Goal: Contribute content: Contribute content

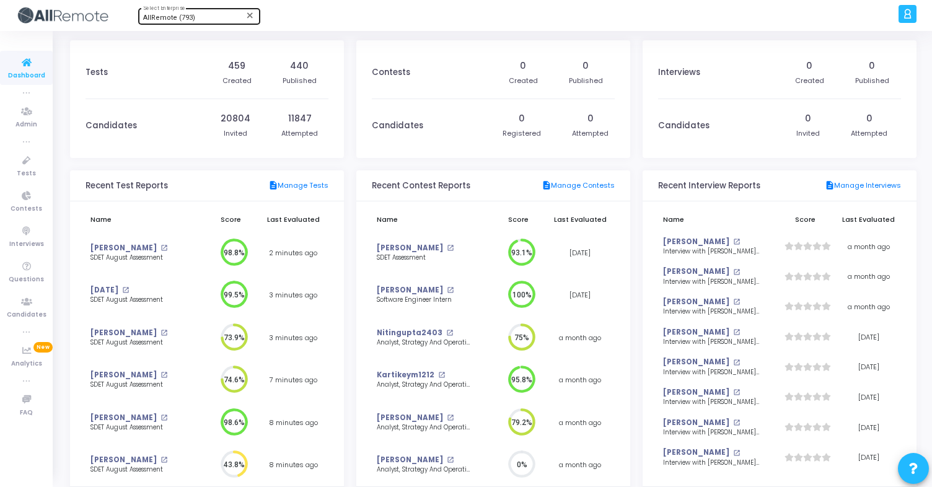
click at [174, 17] on span "AllRemote (793)" at bounding box center [169, 18] width 52 height 8
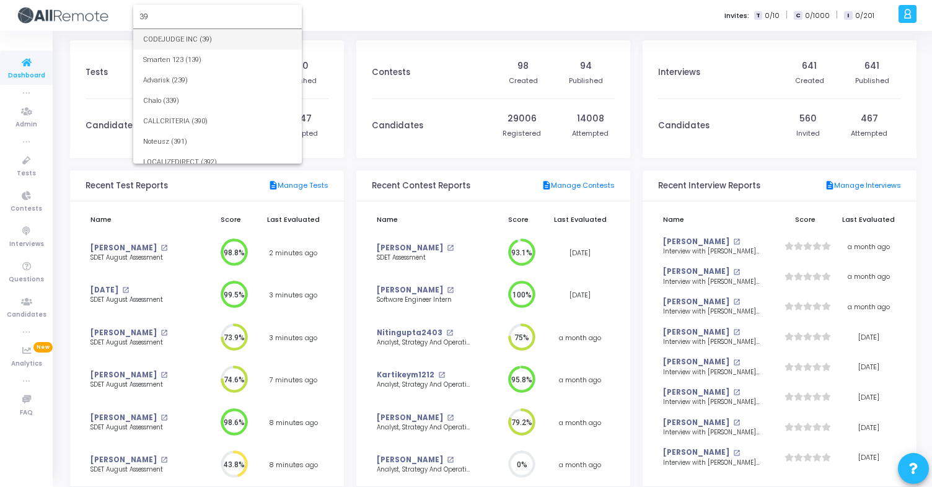
type input "39"
click at [190, 42] on span "CODEJUDGE INC (39)" at bounding box center [217, 39] width 149 height 20
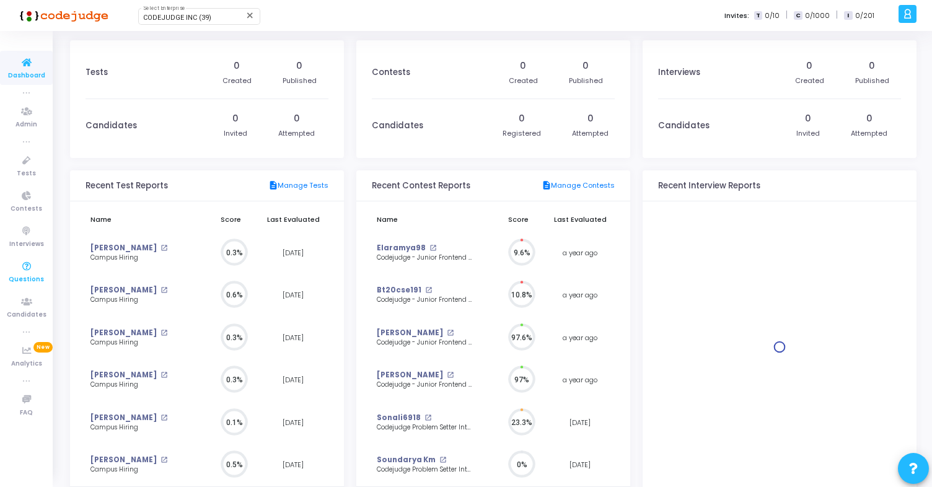
scroll to position [27, 13]
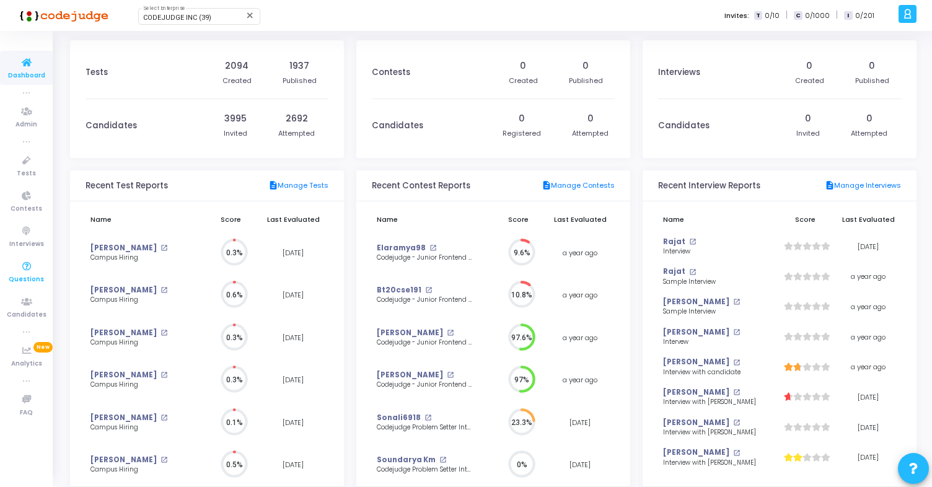
click at [29, 270] on icon at bounding box center [27, 266] width 26 height 15
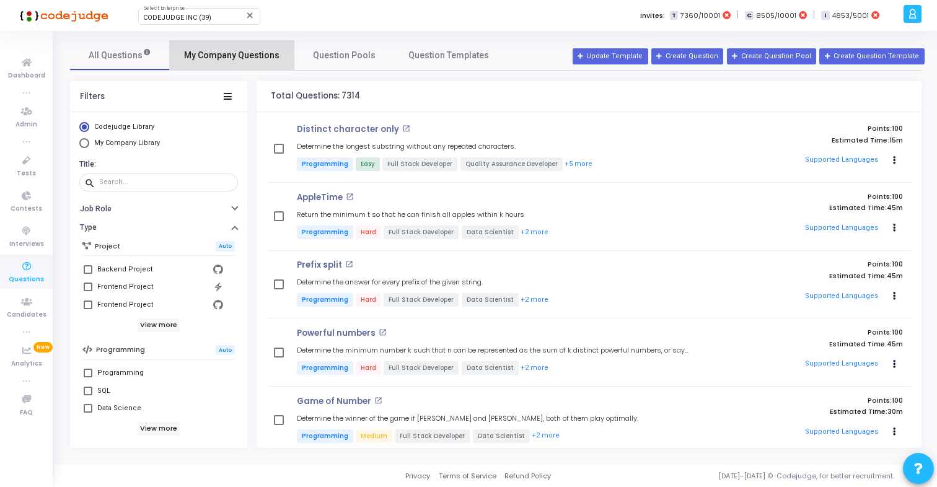
click at [232, 52] on span "My Company Questions" at bounding box center [231, 55] width 95 height 13
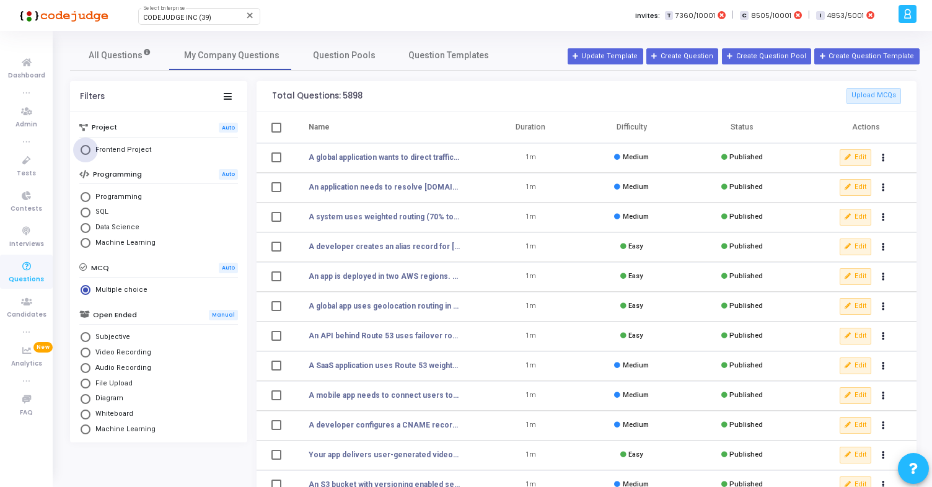
click at [122, 150] on span "Frontend Project" at bounding box center [120, 150] width 61 height 11
click at [90, 150] on input "Frontend Project" at bounding box center [86, 150] width 10 height 10
radio input "true"
radio input "false"
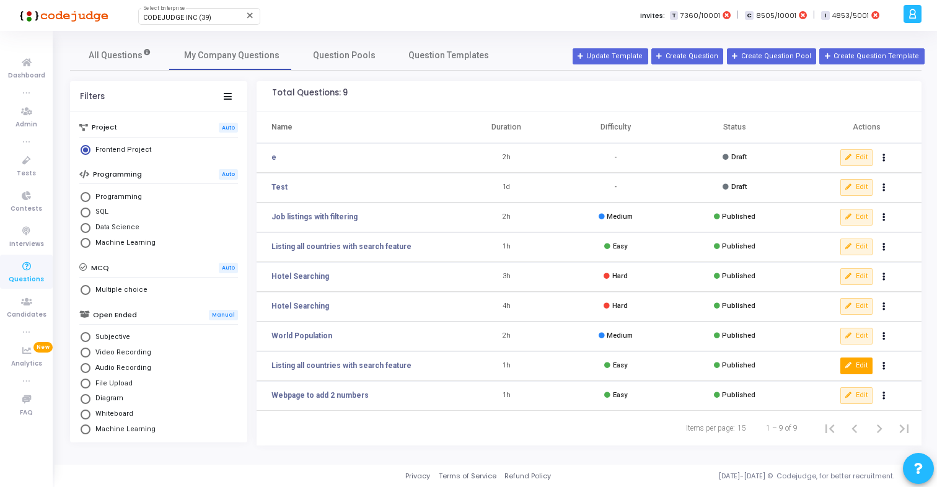
click at [857, 367] on button "Edit" at bounding box center [856, 366] width 32 height 16
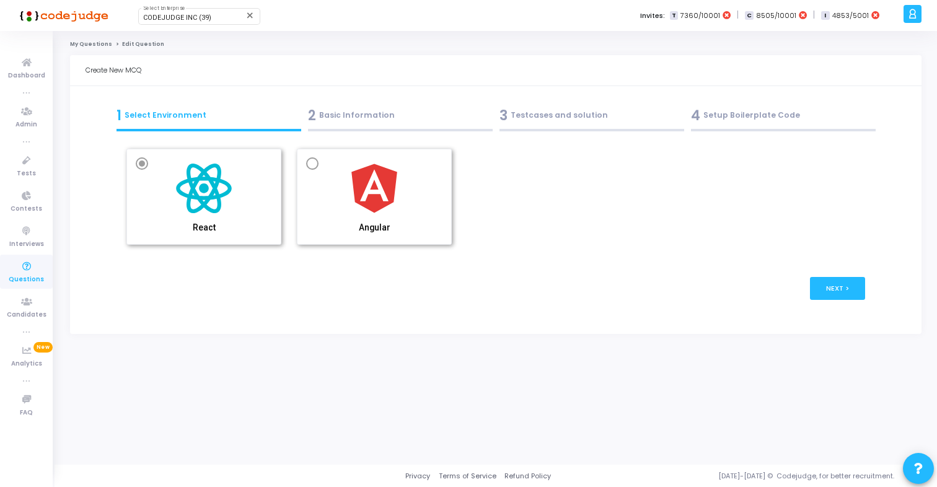
click at [358, 112] on div "2 Basic Information" at bounding box center [400, 115] width 185 height 20
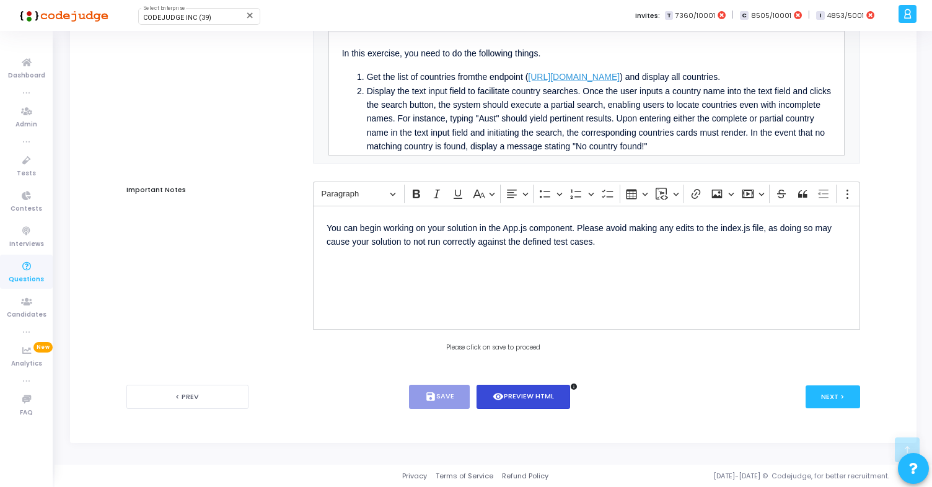
click at [522, 395] on button "visibility Preview HTML" at bounding box center [524, 397] width 94 height 24
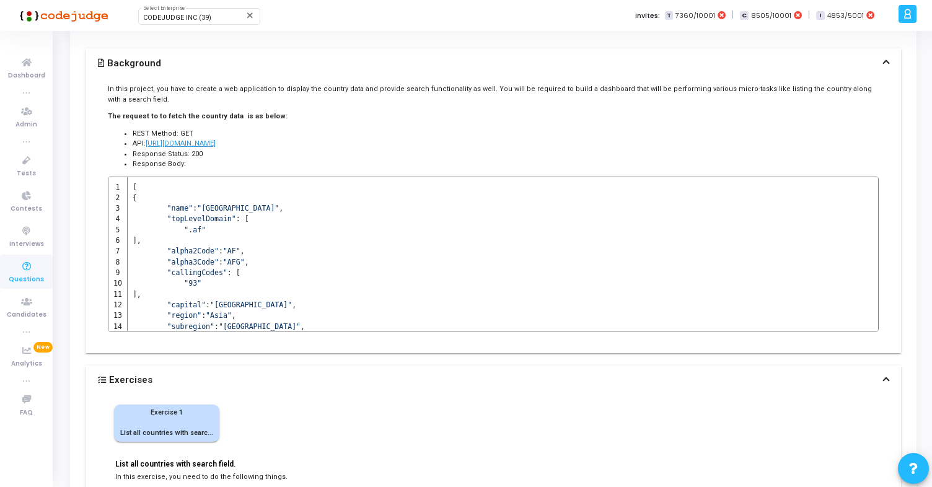
drag, startPoint x: 100, startPoint y: 59, endPoint x: 221, endPoint y: 161, distance: 157.8
click at [221, 161] on div "Background In this project, you have to create a web application to display the…" at bounding box center [494, 200] width 816 height 305
drag, startPoint x: 104, startPoint y: 85, endPoint x: 227, endPoint y: 155, distance: 141.3
click at [227, 155] on div "In this project, you have to create a web application to display the country da…" at bounding box center [494, 215] width 816 height 275
copy div "In this project, you have to create a web application to display the country da…"
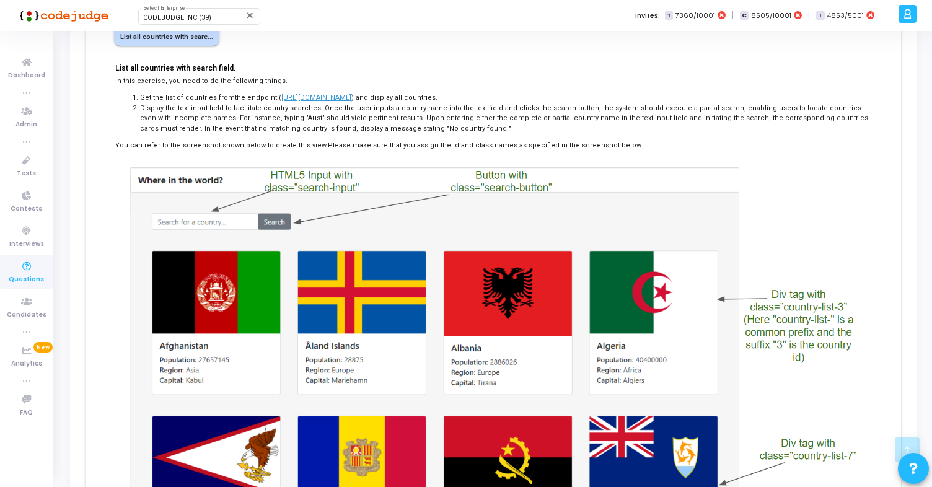
scroll to position [451, 0]
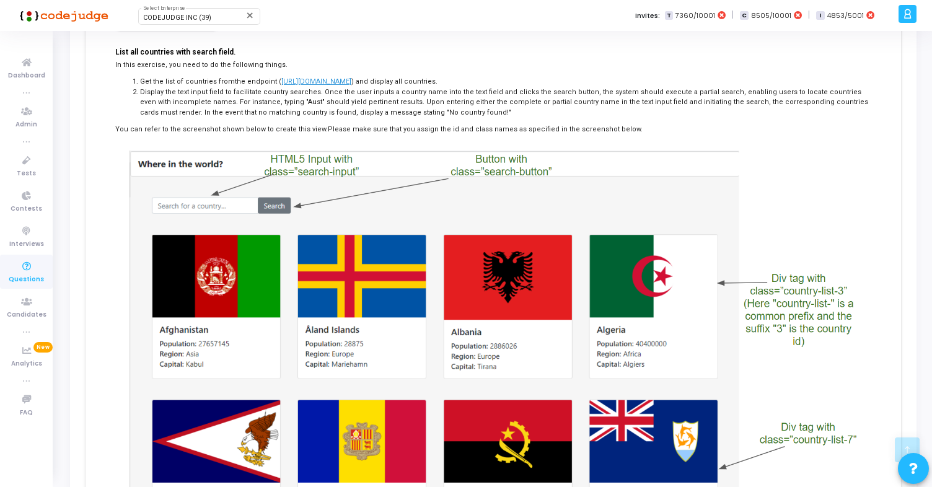
click at [625, 125] on div "You can refer to the screenshot shown below to create this view. Please make su…" at bounding box center [493, 130] width 756 height 11
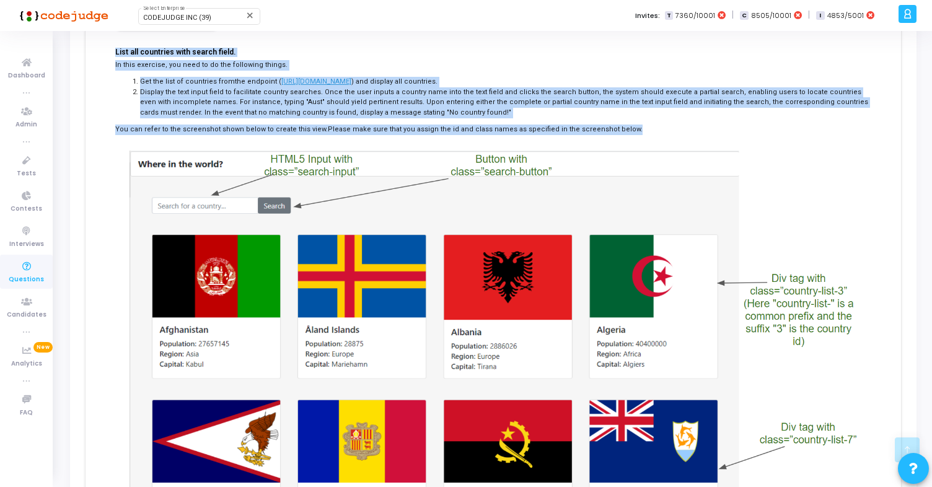
drag, startPoint x: 604, startPoint y: 123, endPoint x: 92, endPoint y: 39, distance: 518.2
click at [92, 39] on div "Exercise 1 List all countries with search field. List all countries with search…" at bounding box center [494, 289] width 816 height 612
copy div "List all countries with search field. In this exercise, you need to do the foll…"
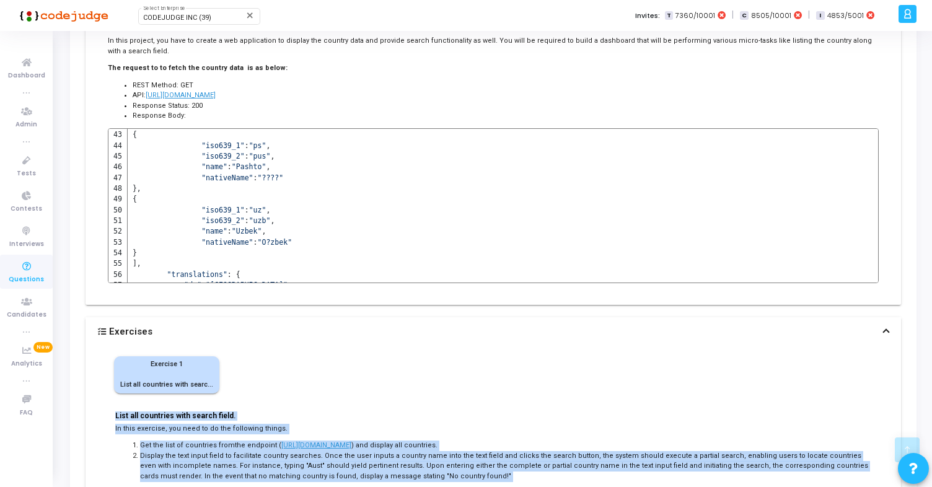
scroll to position [0, 0]
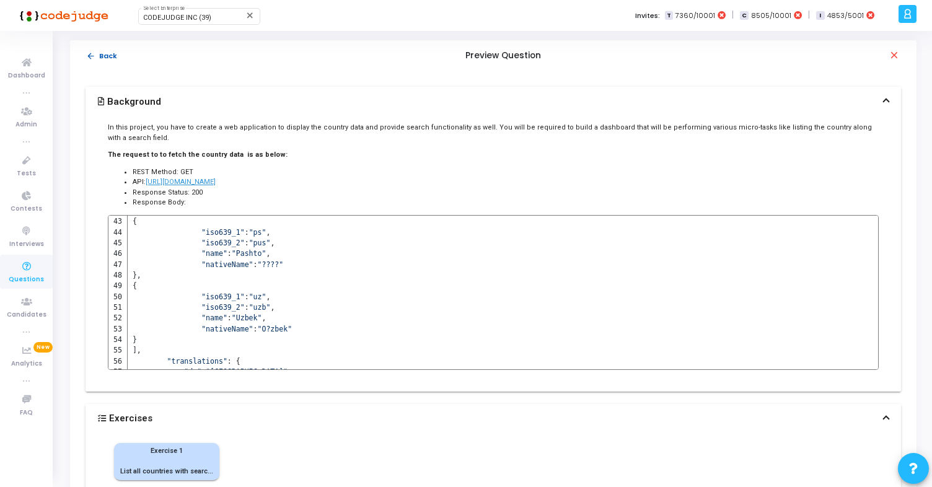
click at [105, 59] on button "arrow_back Back" at bounding box center [102, 56] width 32 height 12
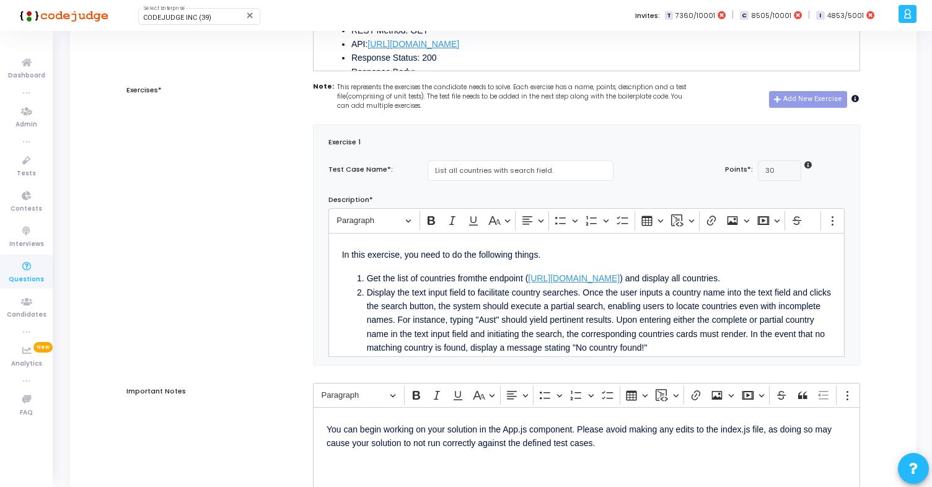
scroll to position [583, 0]
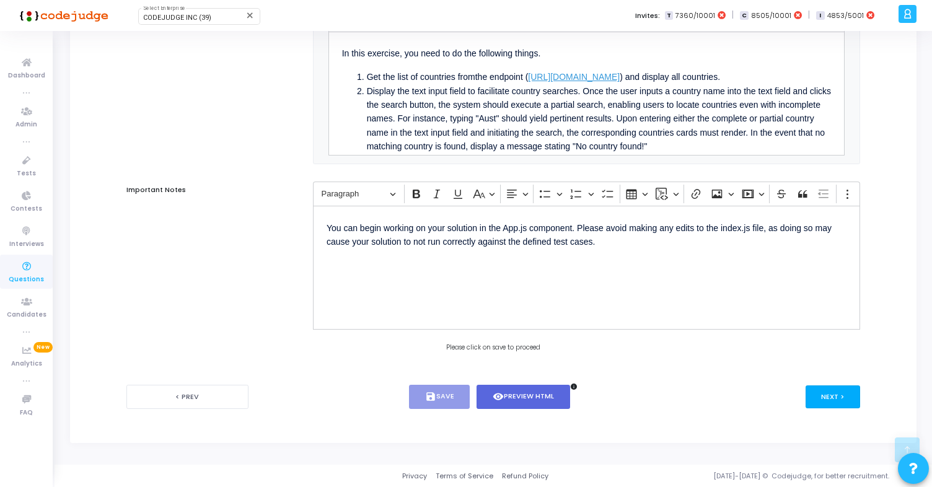
click at [839, 392] on button "Next >" at bounding box center [833, 396] width 55 height 23
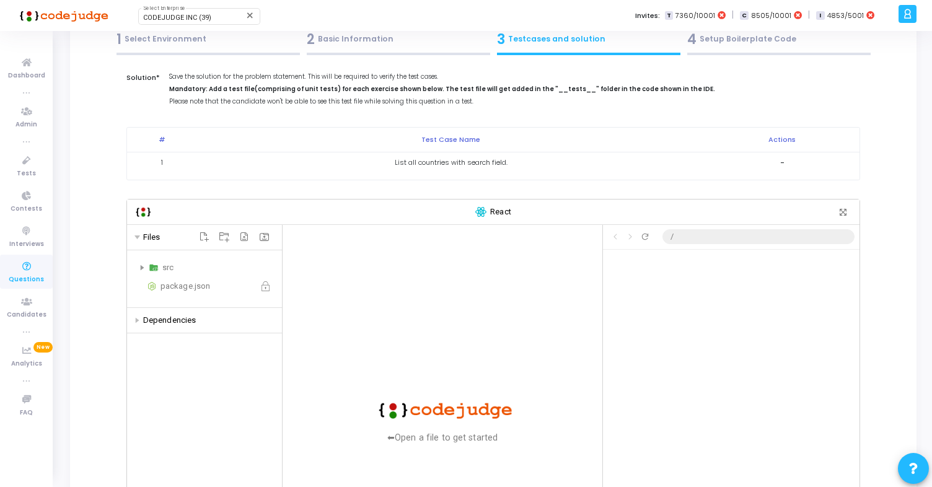
scroll to position [78, 0]
click at [152, 266] on img at bounding box center [154, 266] width 10 height 14
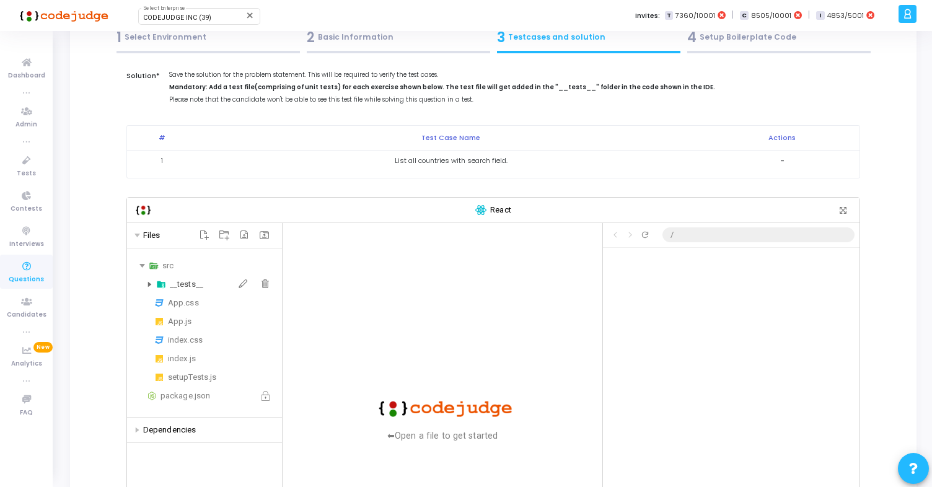
click at [182, 283] on div "__tests__" at bounding box center [223, 284] width 107 height 15
click at [183, 304] on div "1.test.js" at bounding box center [226, 303] width 102 height 15
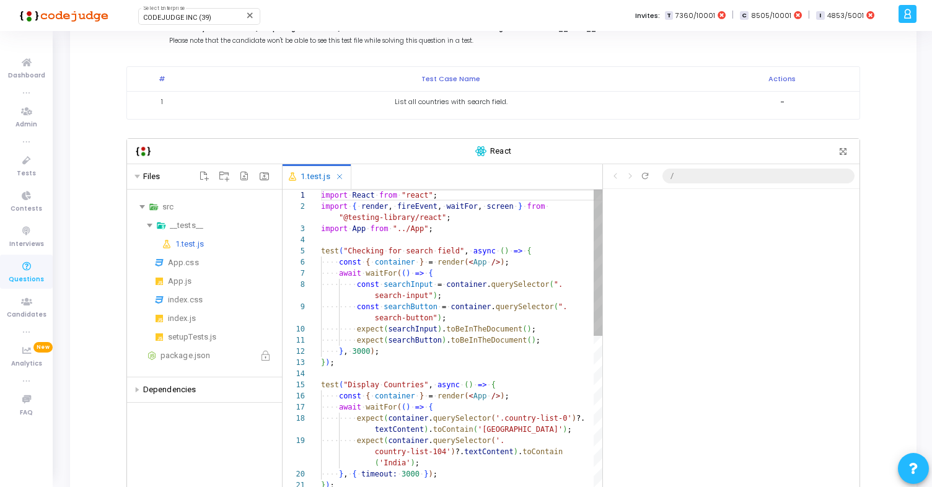
scroll to position [0, 112]
type textarea "import React from "react"; import { render, fireEvent, waitFor, screen } from "…"
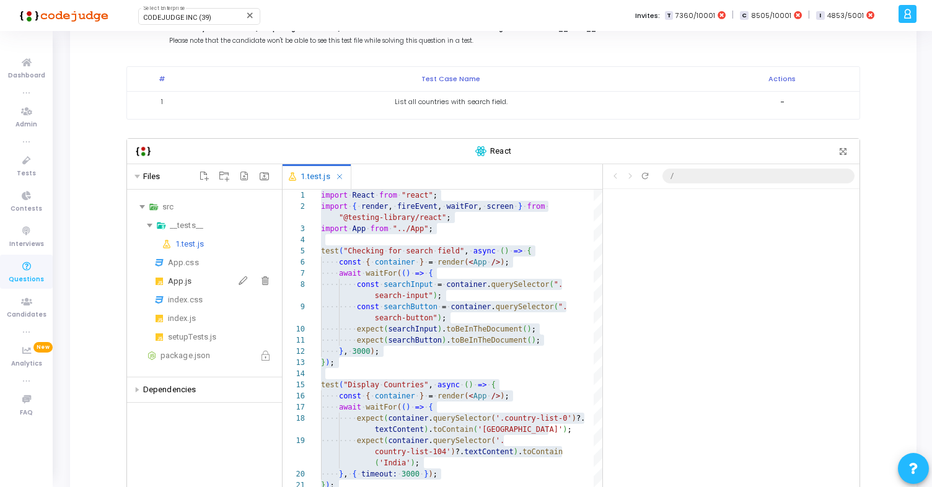
click at [190, 283] on div "App.js" at bounding box center [222, 281] width 109 height 15
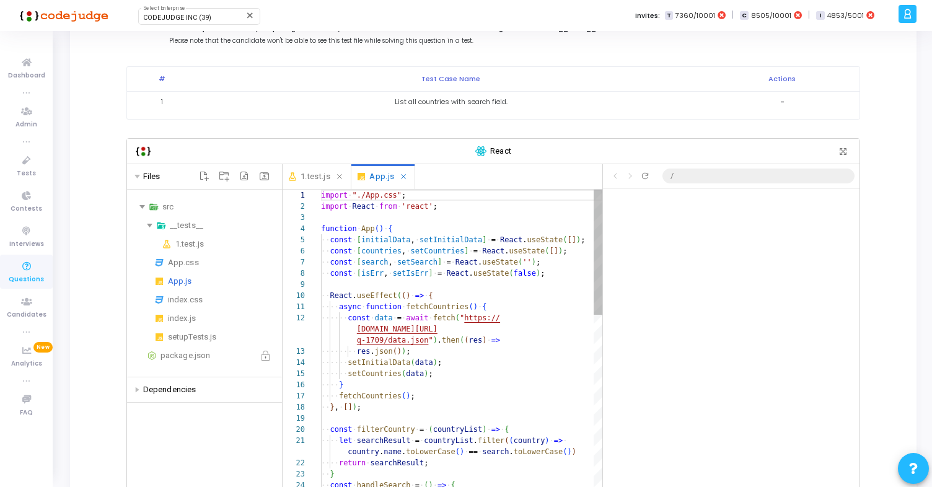
scroll to position [56, 22]
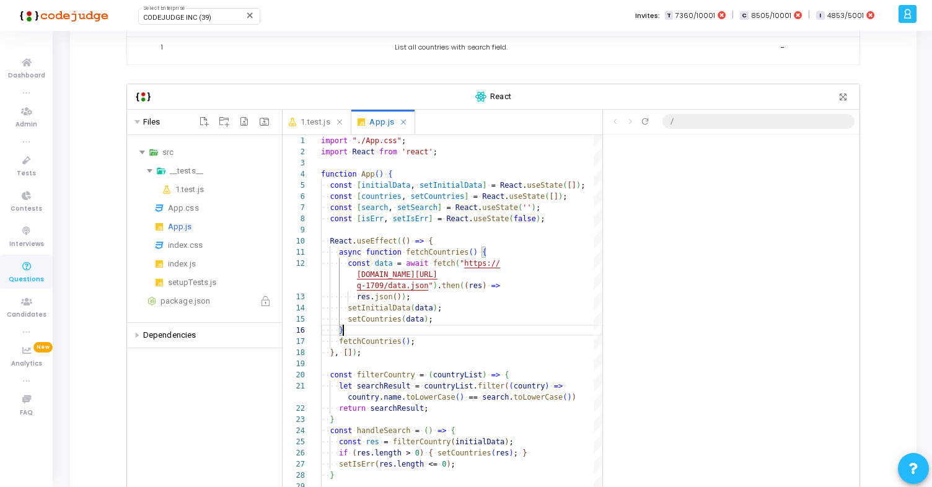
scroll to position [193, 0]
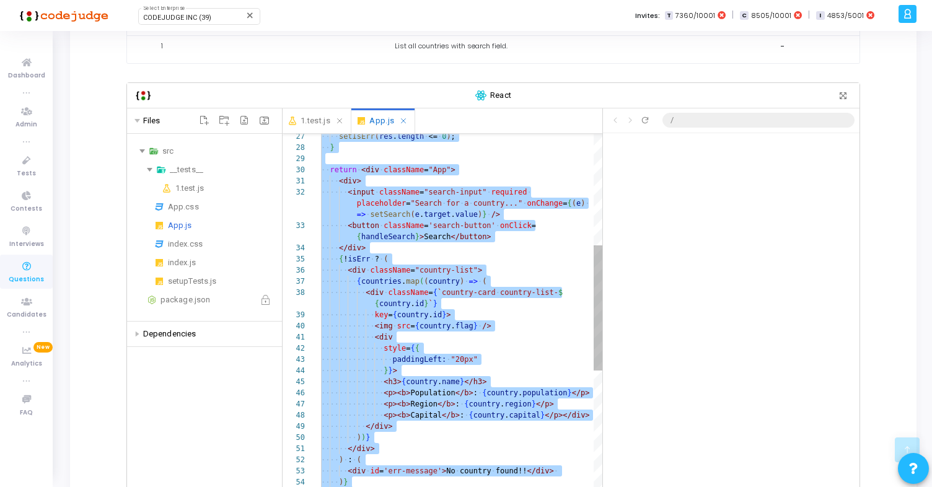
scroll to position [0, 85]
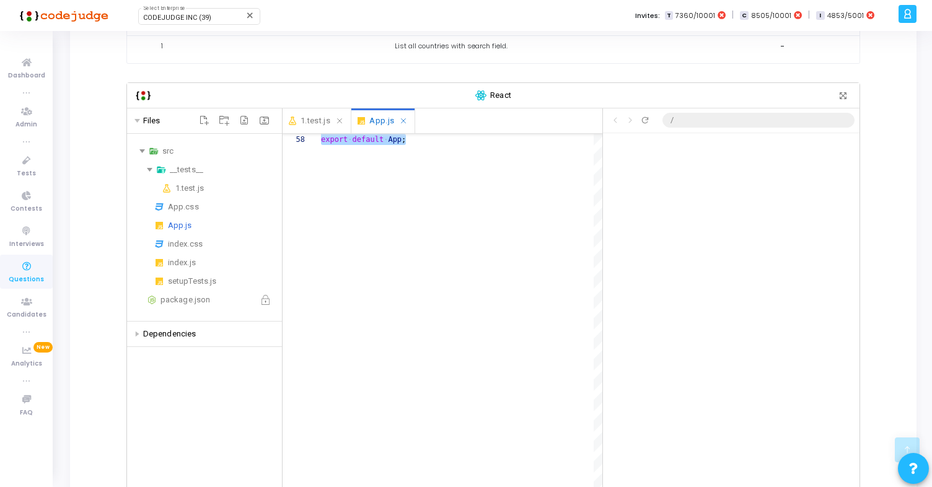
type textarea ")} </div> } export default App;"
click at [183, 190] on div "1.test.js" at bounding box center [226, 188] width 102 height 15
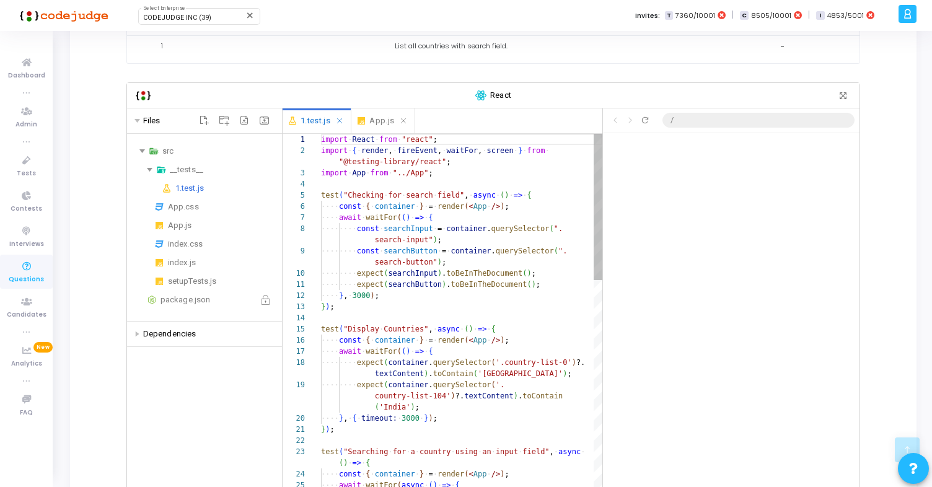
scroll to position [0, 192]
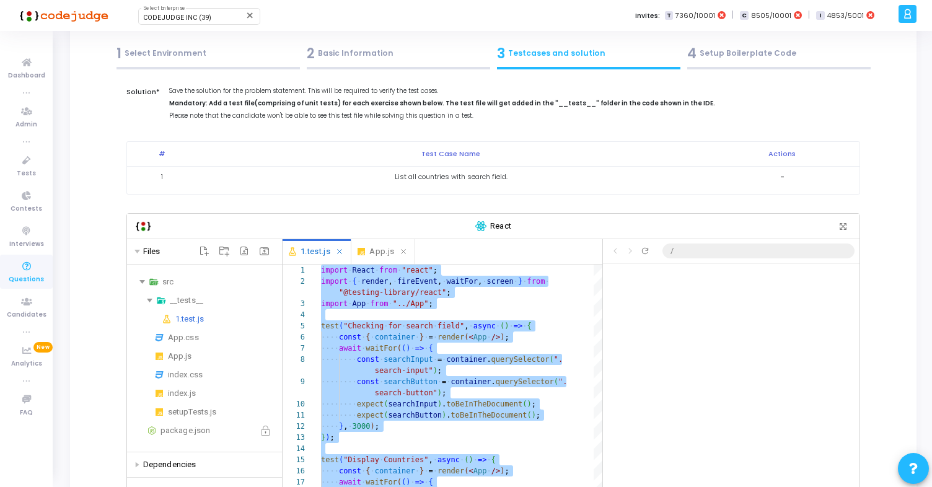
scroll to position [59, 0]
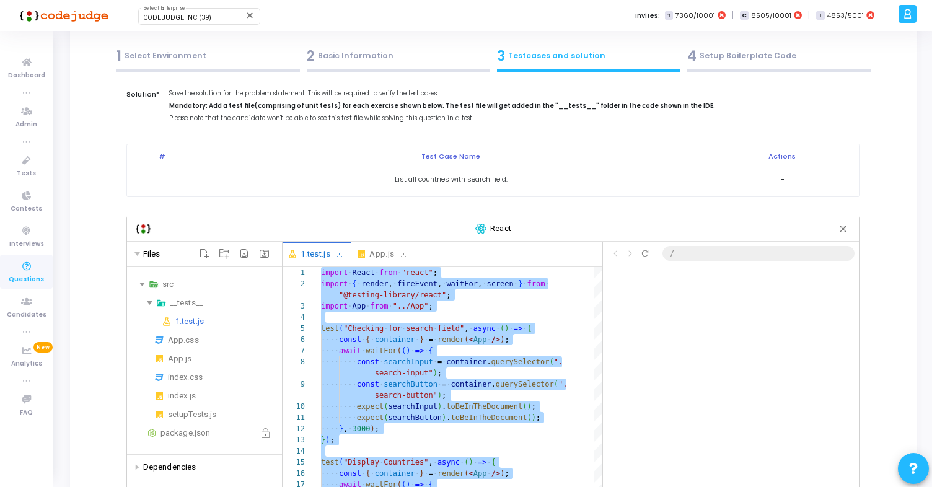
click at [738, 61] on div "4 Setup Boilerplate Code" at bounding box center [778, 56] width 183 height 20
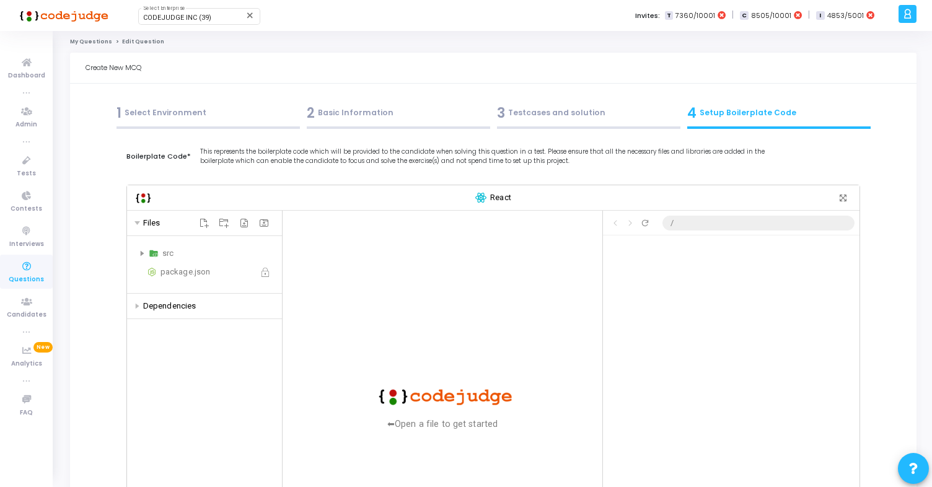
scroll to position [0, 0]
click at [167, 258] on div "src" at bounding box center [219, 256] width 115 height 15
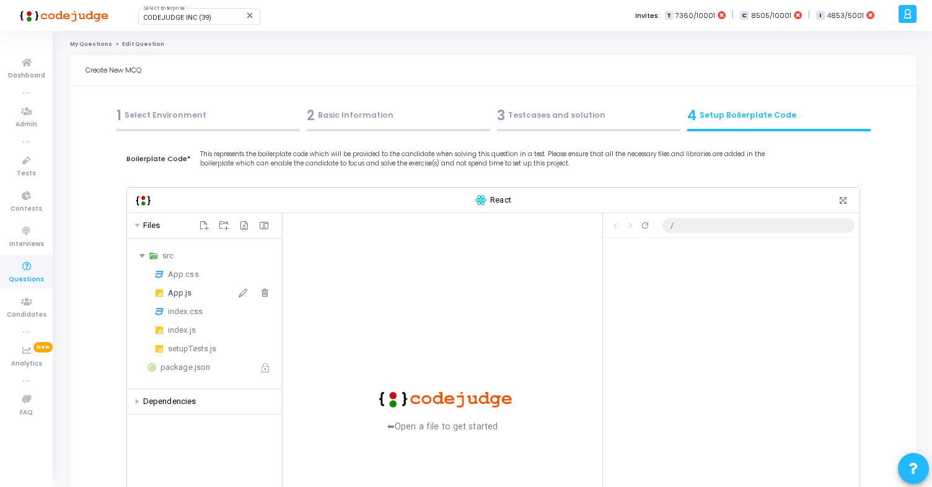
click at [188, 294] on div "App.js" at bounding box center [222, 293] width 109 height 15
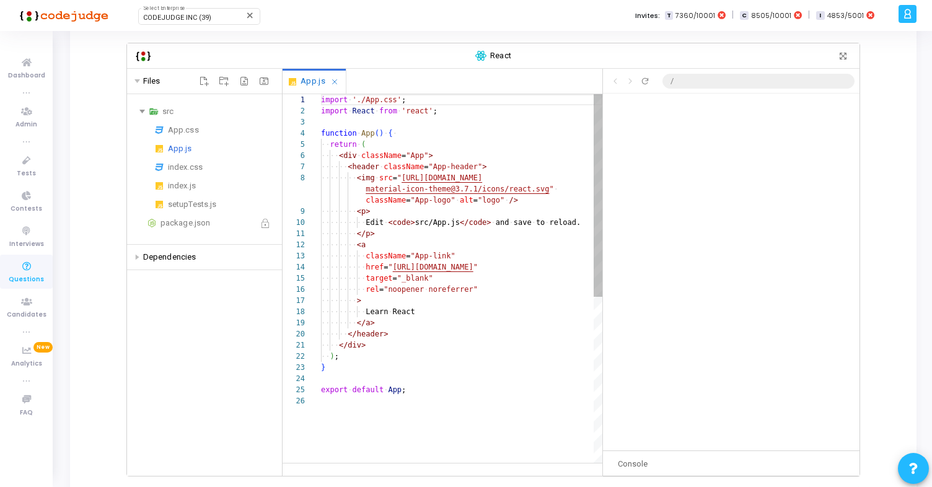
scroll to position [159, 0]
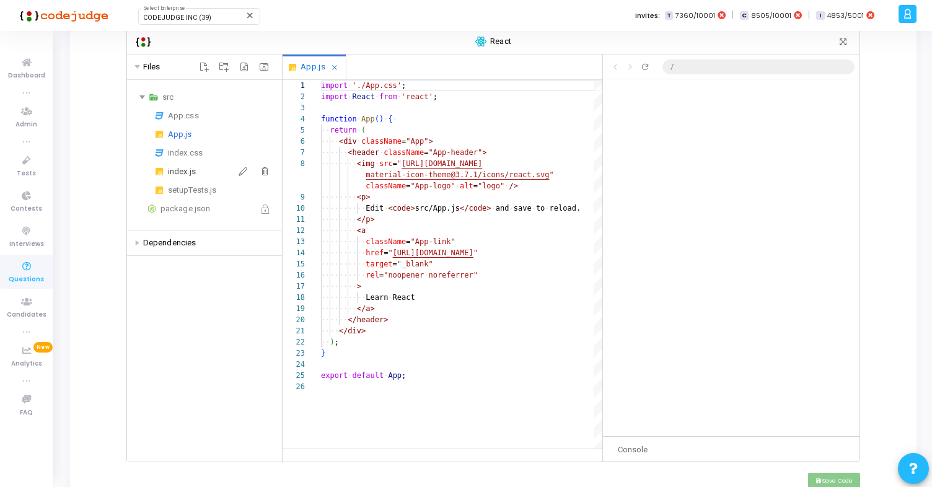
click at [191, 170] on div "index.js" at bounding box center [222, 171] width 109 height 15
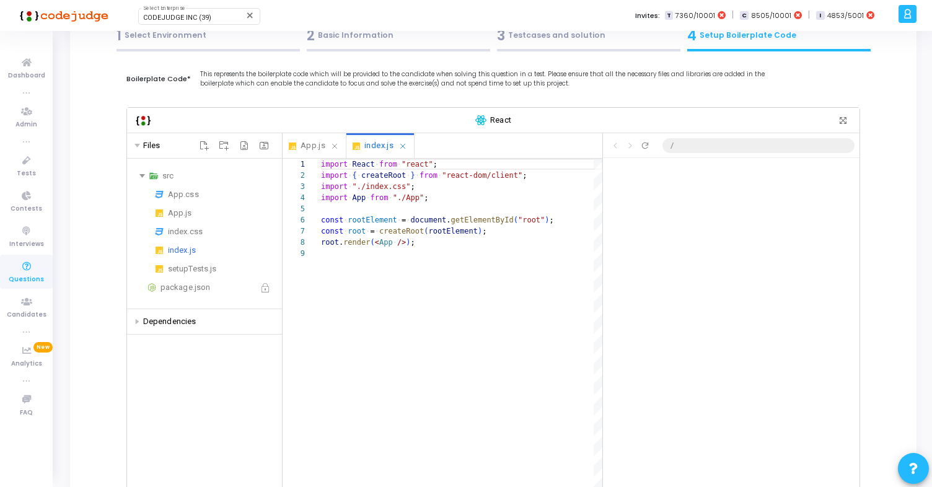
scroll to position [0, 0]
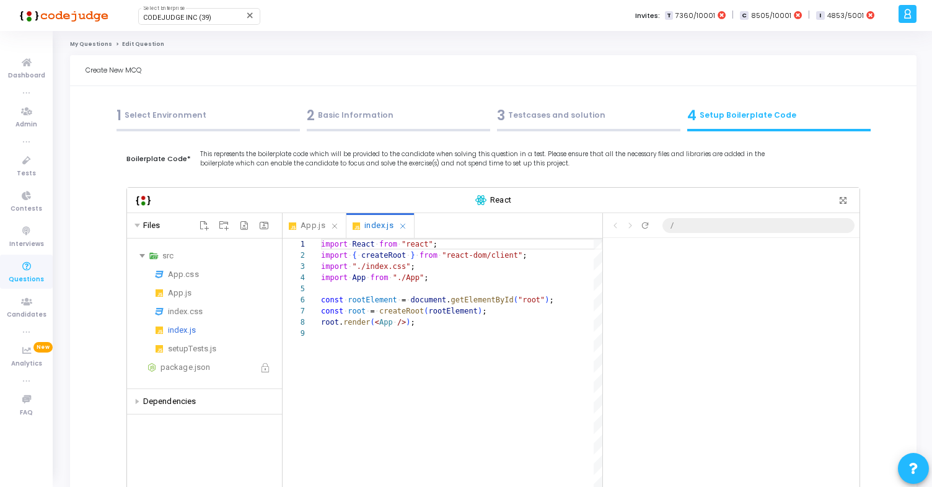
click at [586, 118] on div "3 Testcases and solution" at bounding box center [588, 115] width 183 height 20
type textarea "import React from "react"; import { render, fireEvent, waitFor, screen } from "…"
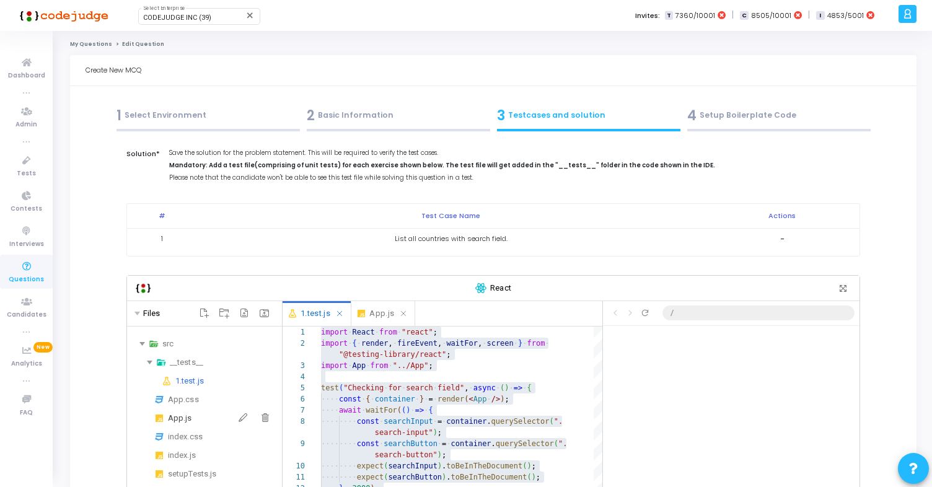
click at [179, 423] on div "App.js" at bounding box center [222, 418] width 109 height 15
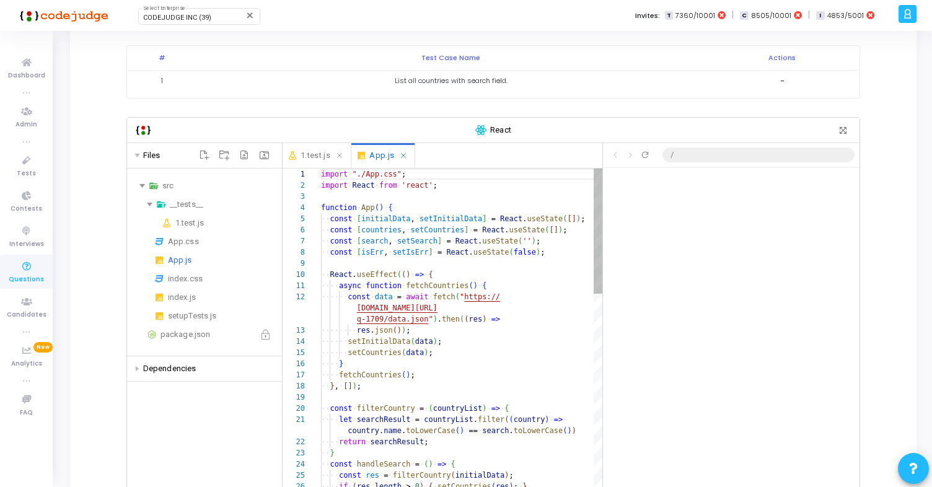
scroll to position [56, 22]
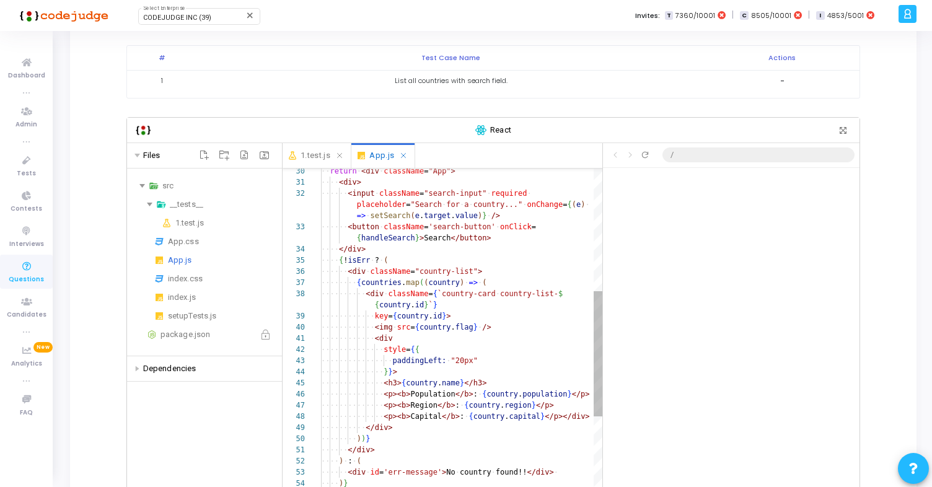
type textarea "{!isErr ? ( <div className="country-list"> {[DOMAIN_NAME]((country) => ( <div c…"
click at [419, 316] on div "·‌·‌ return ·‌ <div ·‌ className = "App" > ·‌·‌·‌·‌ <div> ·‌·‌·‌·‌·‌·‌ <input ·…" at bounding box center [461, 349] width 281 height 1083
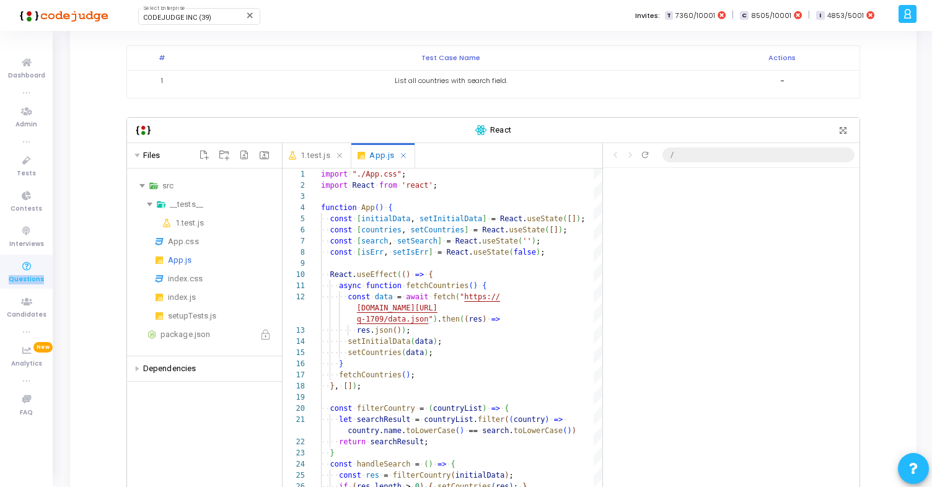
scroll to position [356, 0]
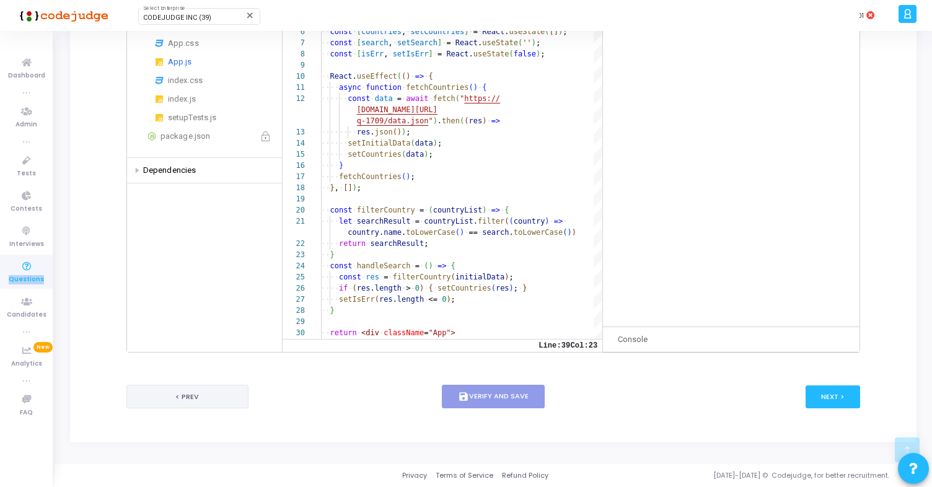
click at [222, 392] on button "< Prev" at bounding box center [187, 397] width 122 height 24
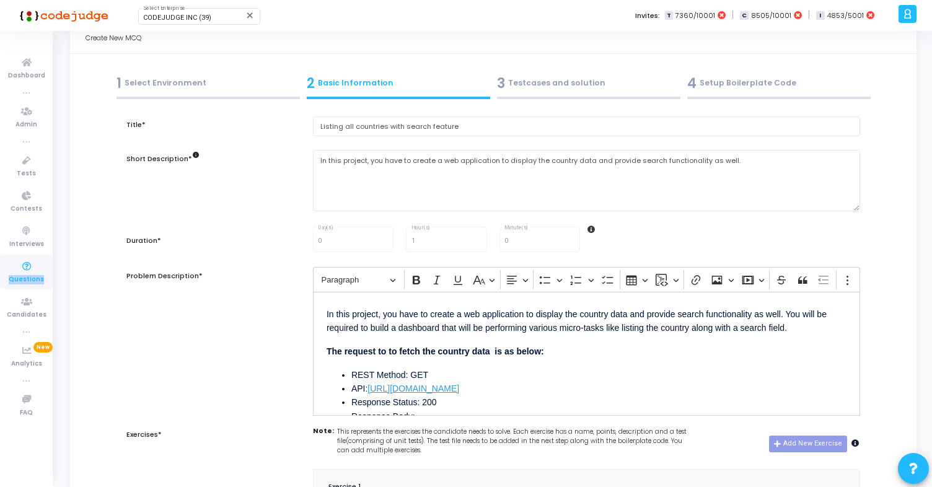
scroll to position [33, 0]
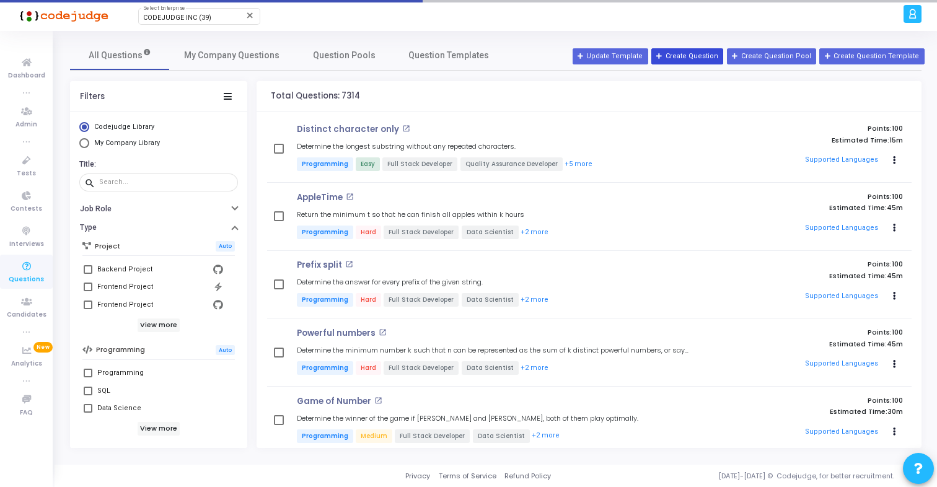
click at [720, 53] on button "Create Question" at bounding box center [687, 56] width 72 height 16
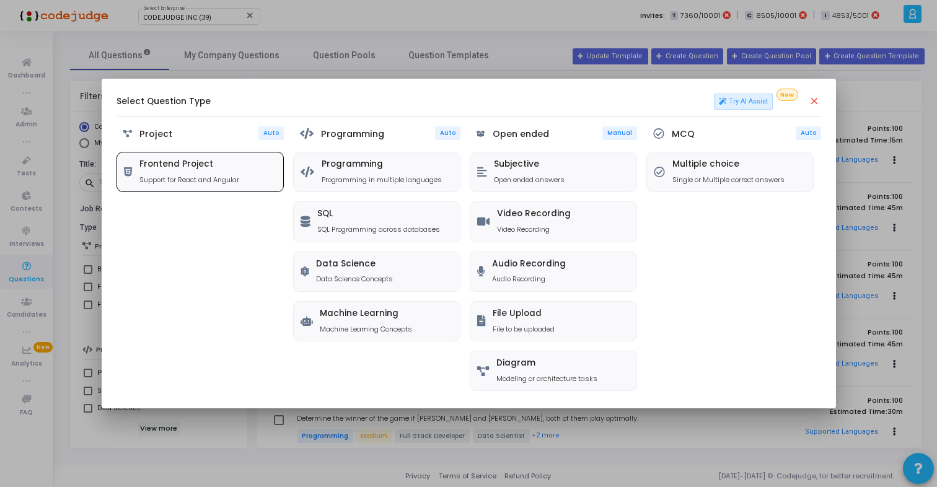
click at [239, 177] on p "Support for React and Angular" at bounding box center [189, 180] width 100 height 11
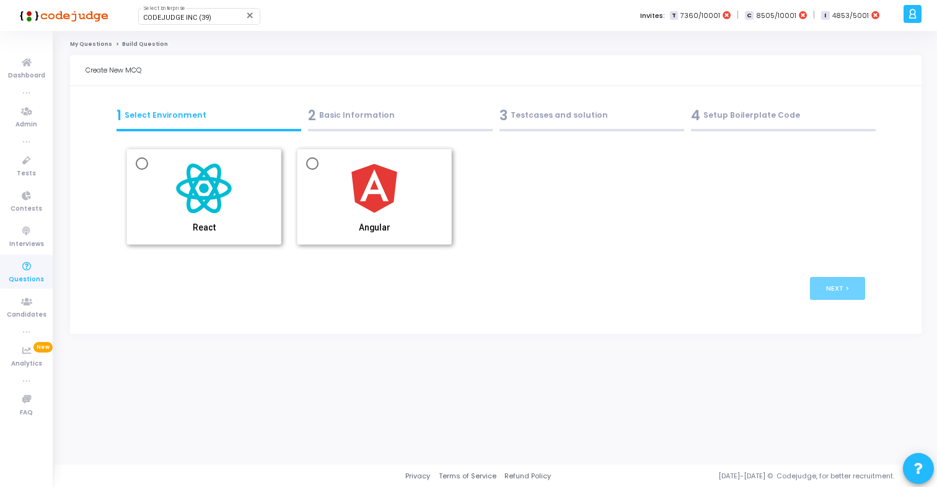
click at [267, 156] on div "React" at bounding box center [204, 196] width 154 height 95
click at [207, 162] on img at bounding box center [204, 188] width 62 height 62
click at [148, 162] on input "React" at bounding box center [142, 163] width 12 height 12
radio input "true"
click at [338, 118] on div "2 Basic Information" at bounding box center [400, 115] width 185 height 20
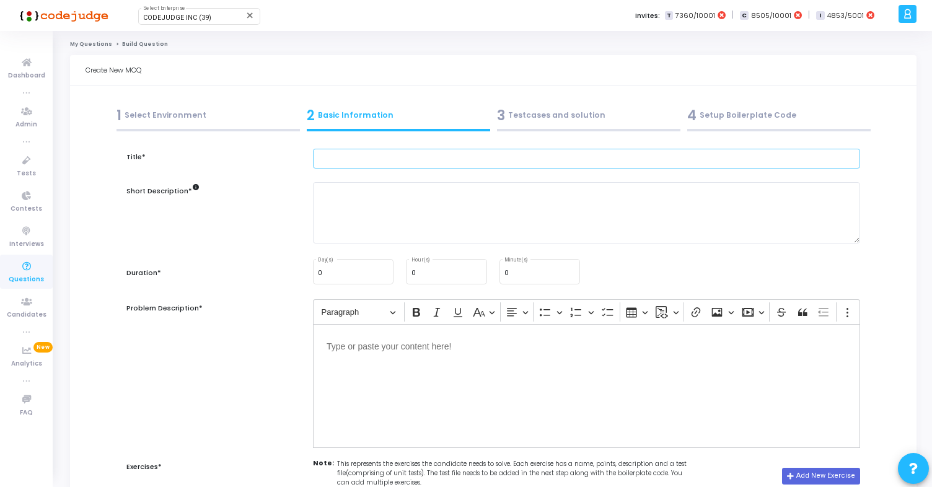
click at [363, 155] on input "text" at bounding box center [586, 159] width 547 height 20
paste input "React Photo Gallery App"
type input "React Photo Gallery App"
click at [402, 222] on textarea at bounding box center [586, 212] width 547 height 61
paste textarea "Build a React app that displays photos from https://jsonplaceholder.typicode.co…"
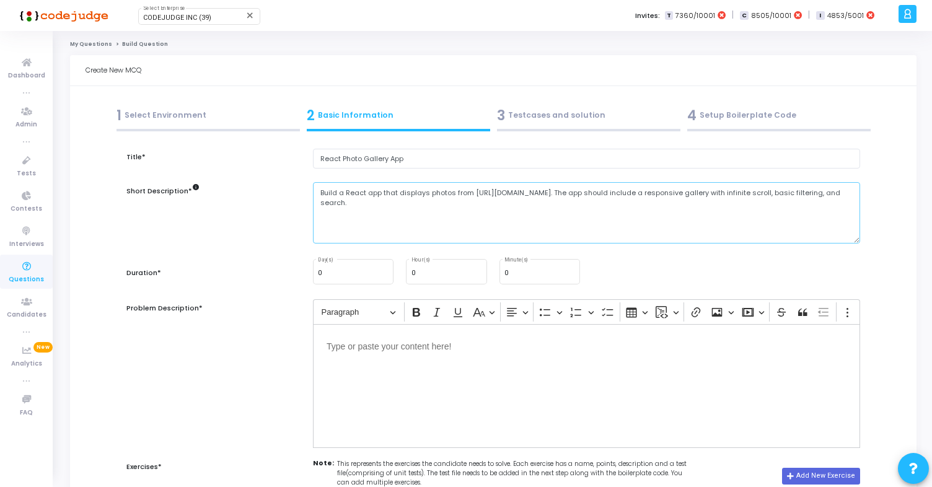
type textarea "Build a React app that displays photos from https://jsonplaceholder.typicode.co…"
click at [436, 278] on div "0 Hour(s)" at bounding box center [447, 270] width 71 height 27
type input "1"
click at [527, 273] on input "0" at bounding box center [539, 273] width 71 height 7
type input "30"
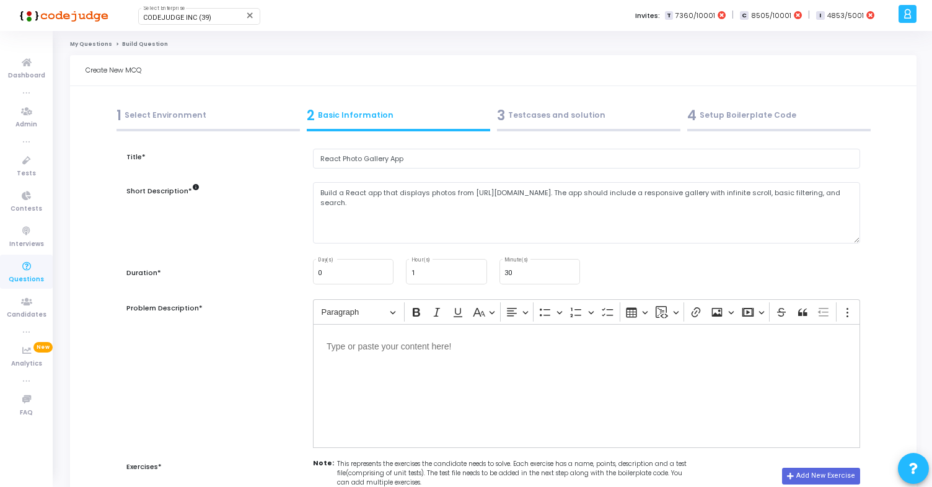
click at [667, 265] on div "0 Day(s) 1 Hour(s) 30 Minute(s)" at bounding box center [587, 271] width 560 height 29
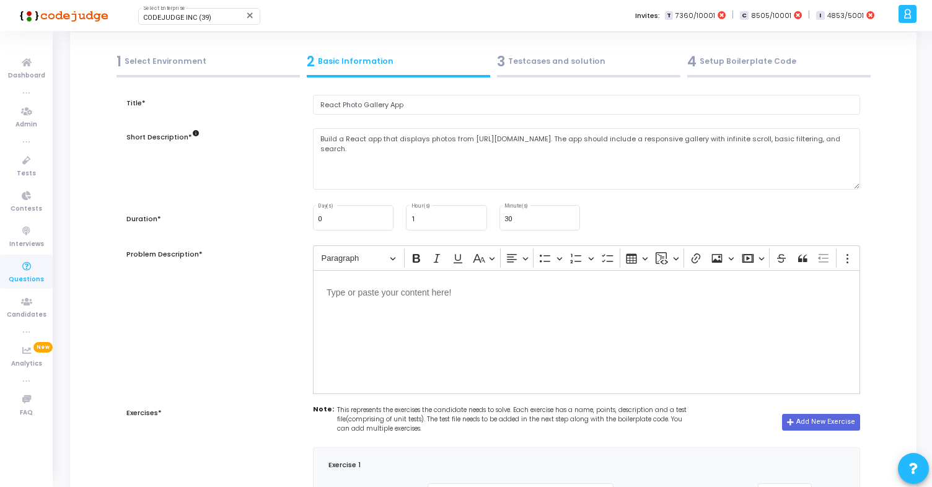
scroll to position [48, 0]
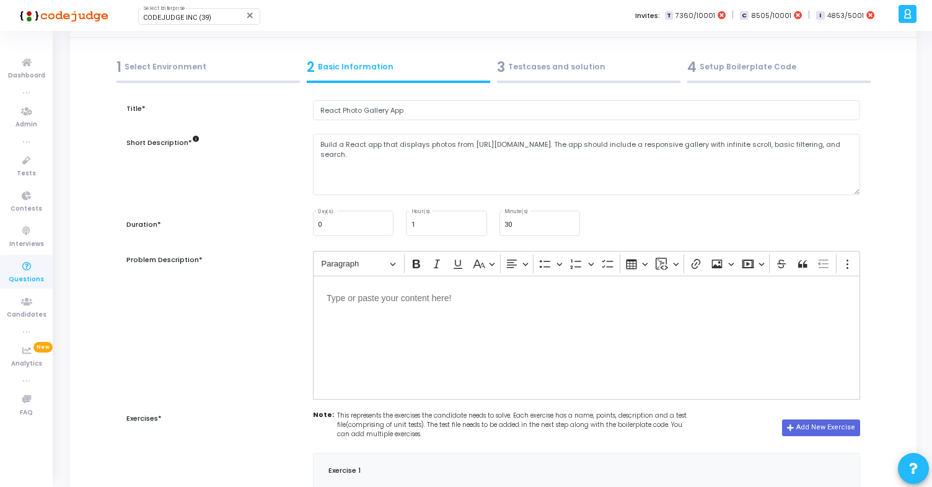
click at [374, 306] on div "Editor editing area: main" at bounding box center [586, 338] width 547 height 124
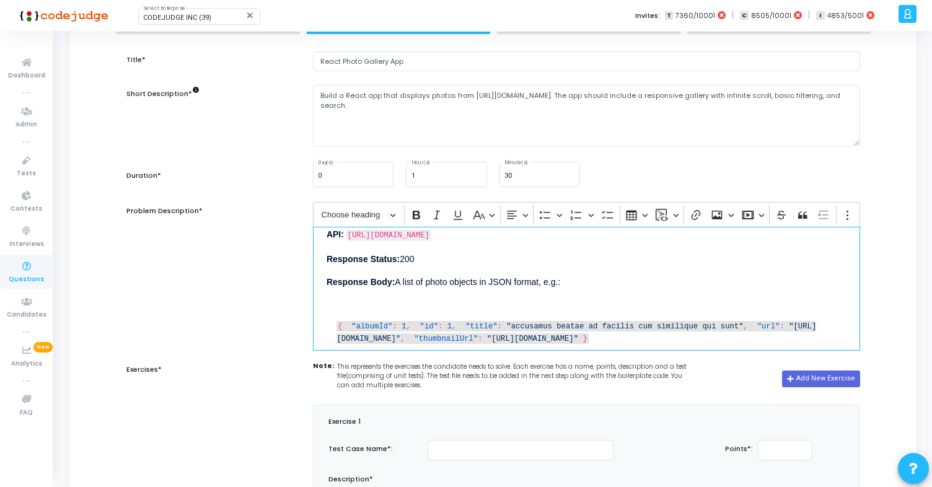
scroll to position [137, 0]
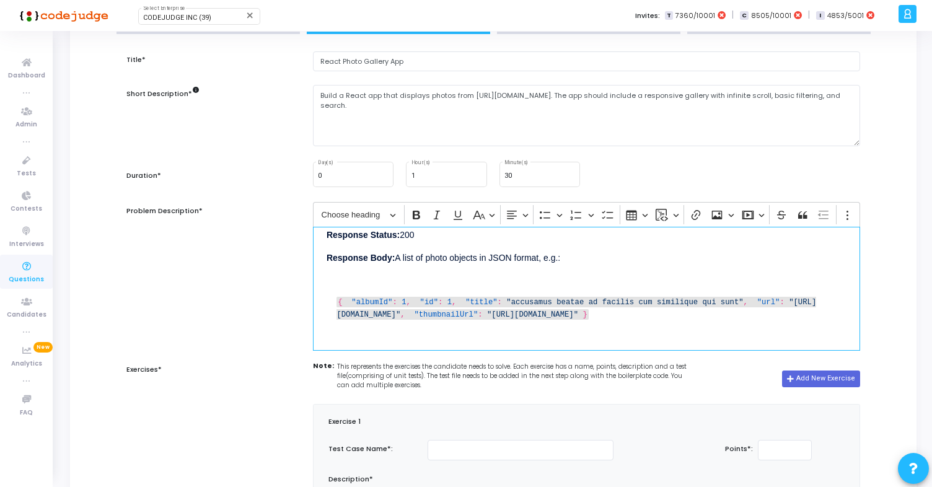
drag, startPoint x: 808, startPoint y: 314, endPoint x: 328, endPoint y: 301, distance: 479.9
click at [328, 301] on div "{ "albumId" : 1 , "id" : 1 , "title" : "accusamus beatae ad facilis cum similiq…" at bounding box center [587, 307] width 520 height 45
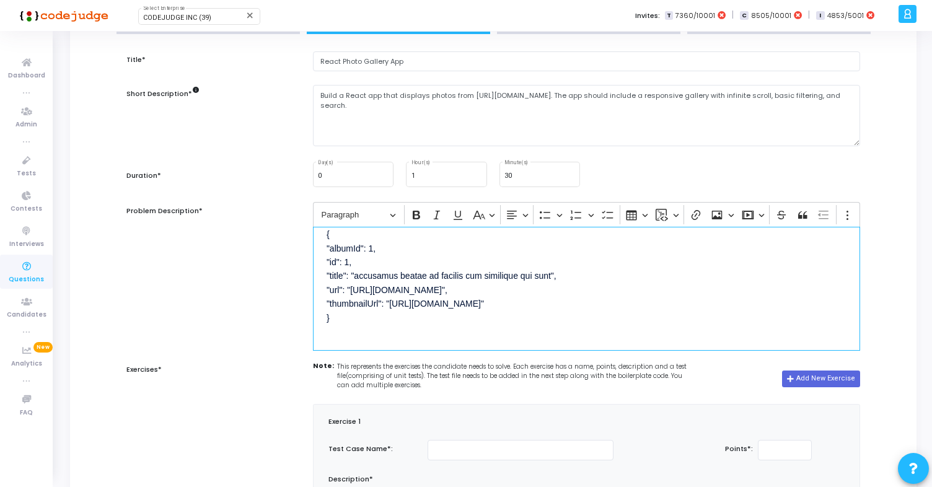
scroll to position [95, 0]
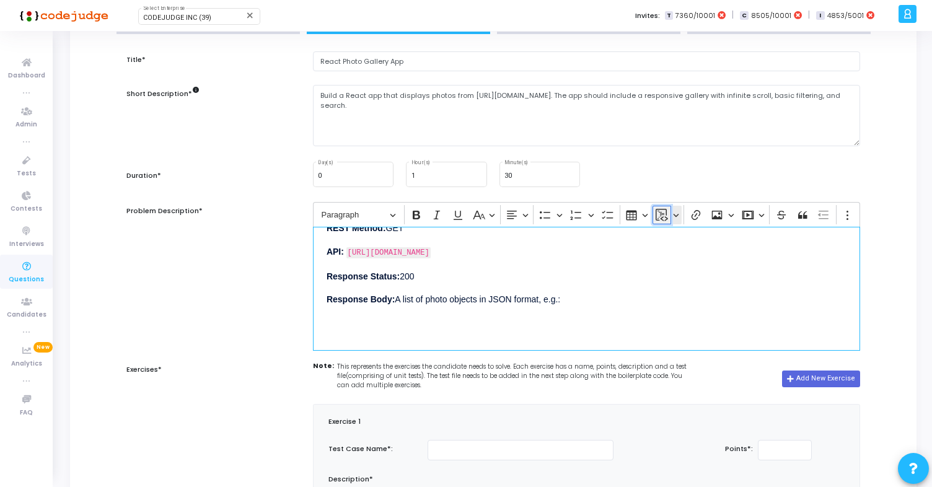
click at [660, 213] on icon "Editor toolbar" at bounding box center [662, 215] width 12 height 12
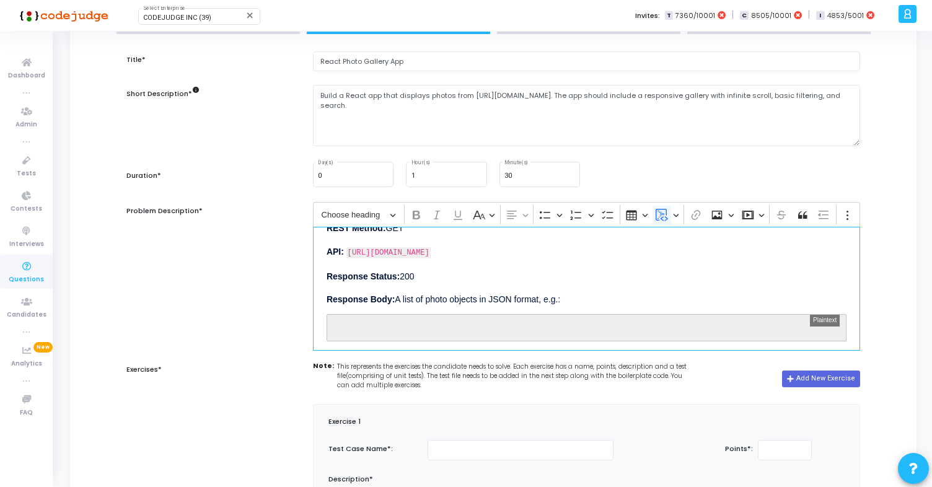
scroll to position [153, 0]
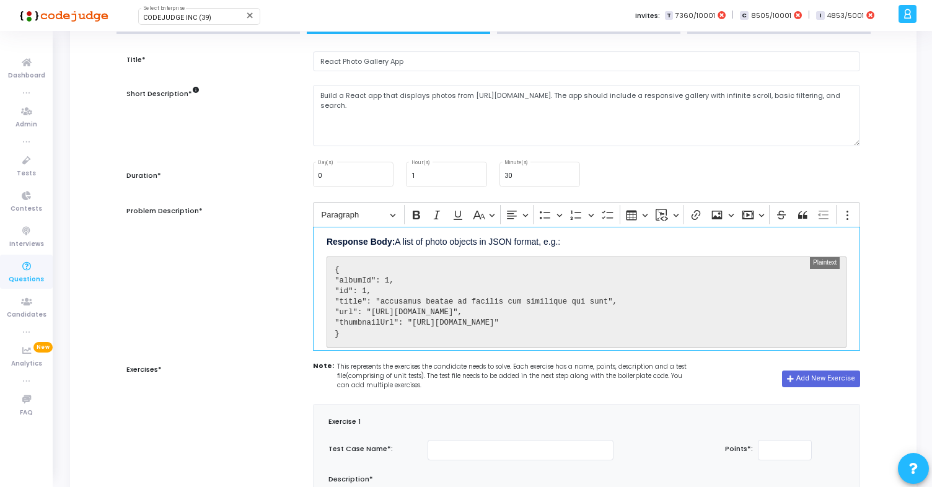
click at [622, 240] on p "Response Body: A list of photo objects in JSON format, e.g.:" at bounding box center [587, 241] width 520 height 15
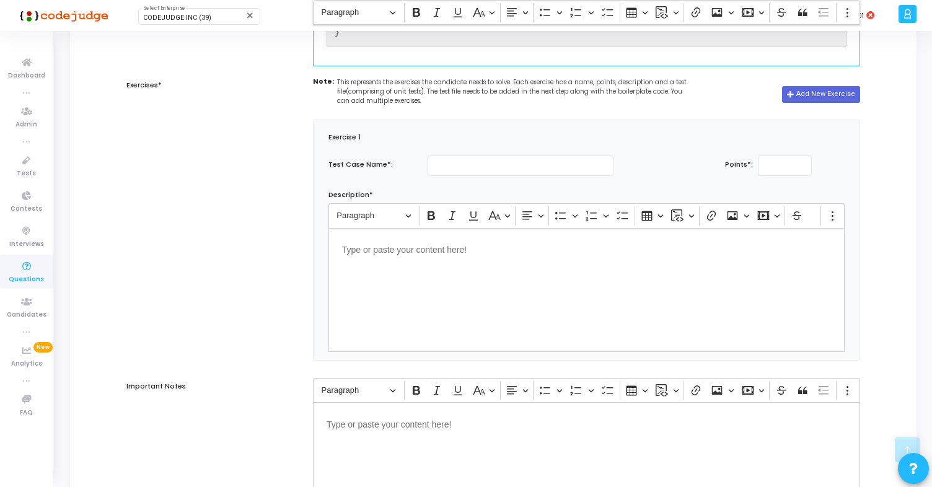
scroll to position [398, 0]
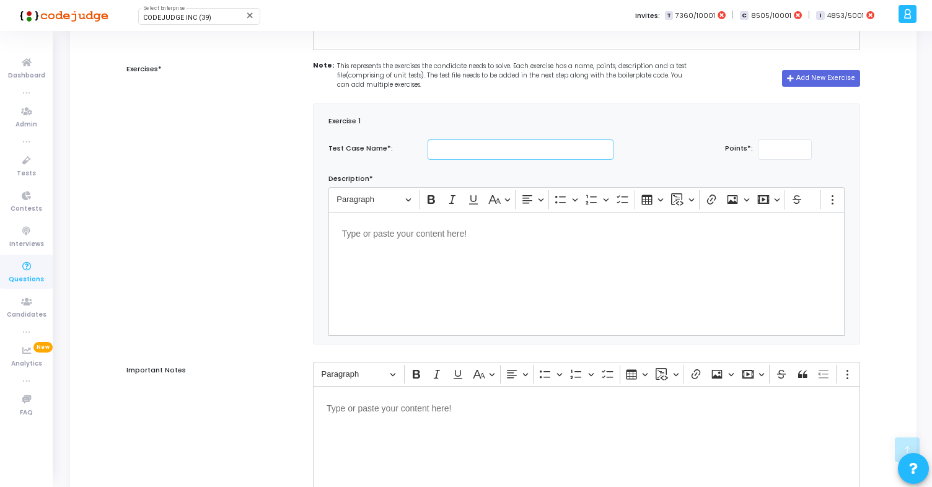
click at [479, 150] on input "text" at bounding box center [521, 149] width 186 height 20
paste input "Gallery View"
type input "Gallery View"
click at [775, 149] on input "number" at bounding box center [785, 149] width 54 height 20
type input "20"
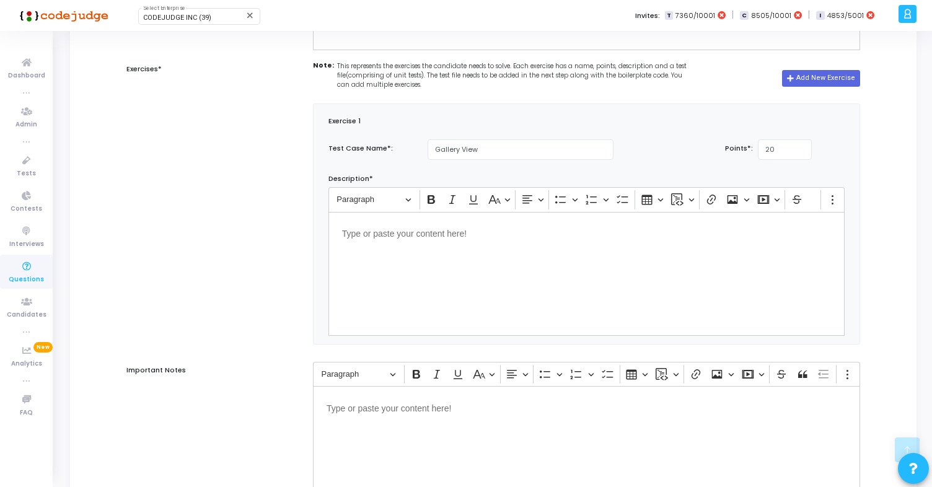
click at [530, 274] on div "Editor editing area: main" at bounding box center [586, 274] width 517 height 124
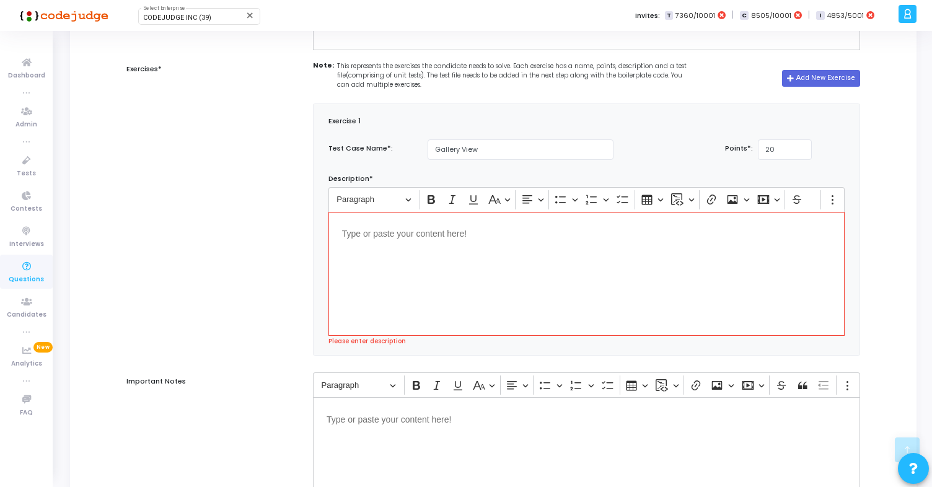
click at [447, 247] on div "Editor editing area: main" at bounding box center [586, 274] width 517 height 124
click at [464, 236] on p "Editor editing area: main" at bounding box center [587, 233] width 490 height 15
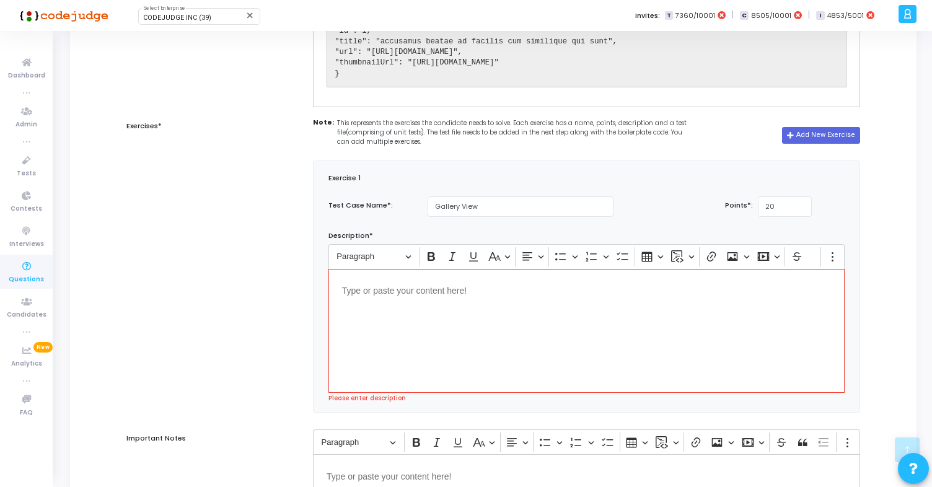
scroll to position [363, 0]
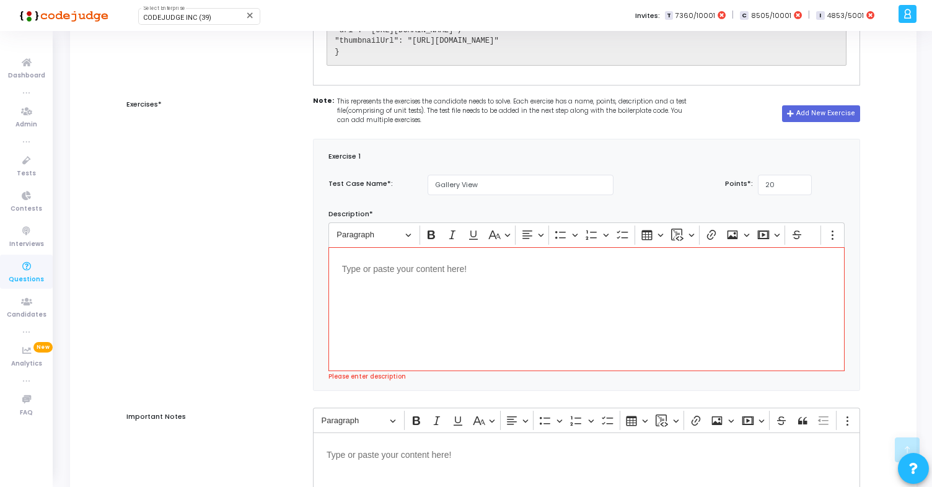
click at [399, 296] on div "Editor editing area: main" at bounding box center [586, 309] width 517 height 124
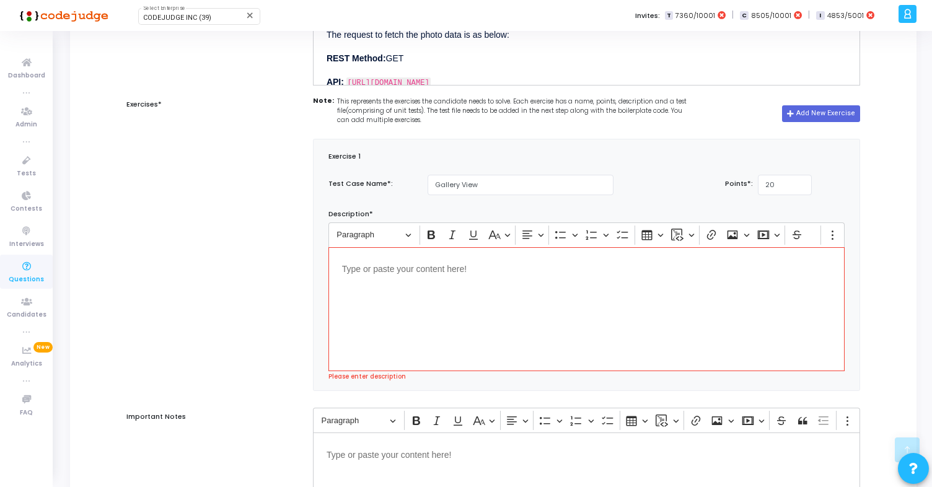
click at [431, 283] on div "Editor editing area: main" at bounding box center [586, 309] width 517 height 124
click at [432, 315] on div "Editor editing area: main" at bounding box center [586, 309] width 517 height 124
click at [440, 259] on div "Editor editing area: main" at bounding box center [586, 309] width 517 height 124
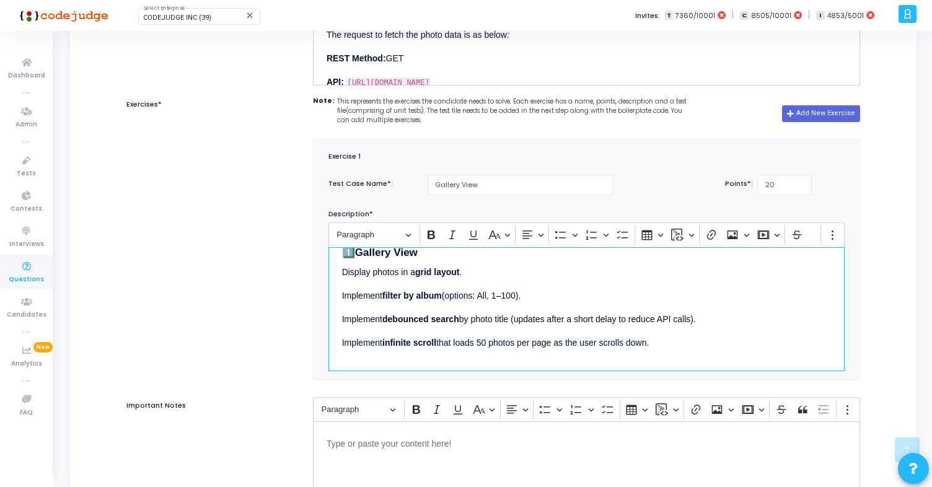
scroll to position [0, 0]
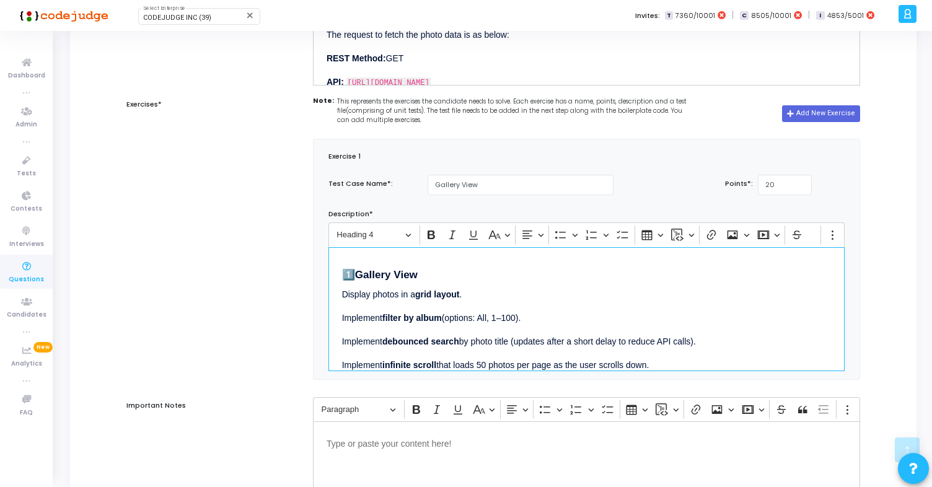
drag, startPoint x: 433, startPoint y: 277, endPoint x: 319, endPoint y: 264, distance: 114.8
click at [319, 264] on div "Exercise 1 Test Case Name*: Gallery View Points*: 20 Description* Rich Text Edi…" at bounding box center [587, 259] width 546 height 240
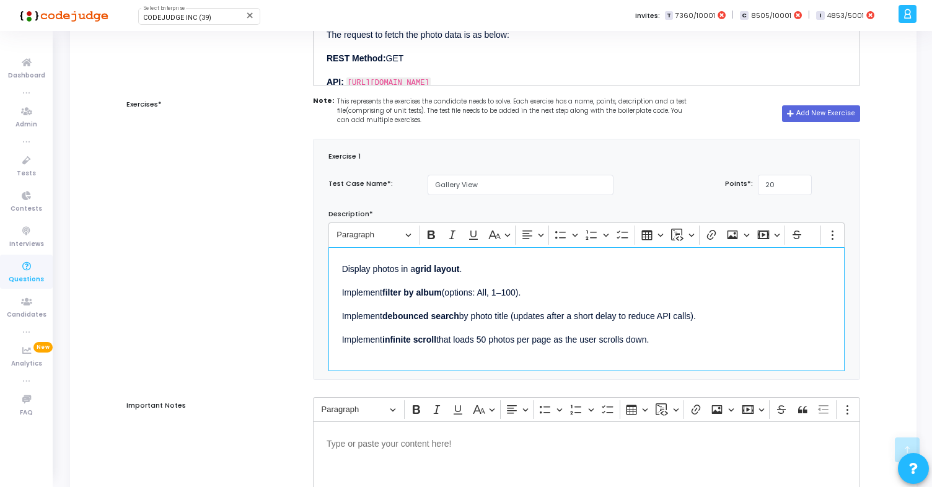
click at [514, 343] on p "Implement infinite scroll that loads 50 photos per page as the user scrolls dow…" at bounding box center [587, 338] width 490 height 15
click at [342, 271] on p "Display photos in a grid layout ." at bounding box center [587, 268] width 490 height 15
click at [590, 236] on icon "Editor toolbar" at bounding box center [592, 235] width 12 height 12
click at [495, 267] on li "Display photos in a grid layout ." at bounding box center [599, 269] width 465 height 14
drag, startPoint x: 529, startPoint y: 292, endPoint x: 309, endPoint y: 292, distance: 219.4
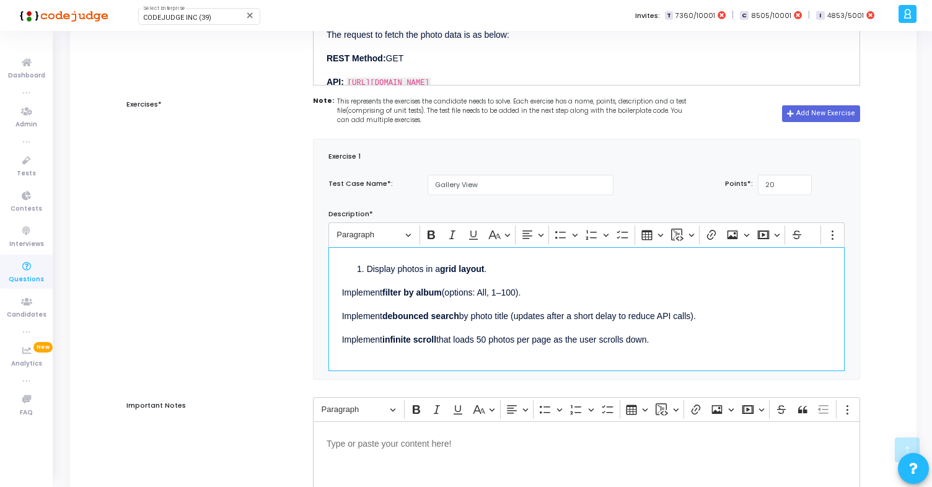
click at [309, 292] on div "Note: This represents the exercises the candidate needs to solve. Each exercise…" at bounding box center [587, 240] width 560 height 291
click at [528, 281] on div "Display photos in a grid layout . Implement filter by album (options: All, 1–10…" at bounding box center [586, 309] width 517 height 124
click at [592, 237] on icon "Editor toolbar" at bounding box center [592, 235] width 12 height 12
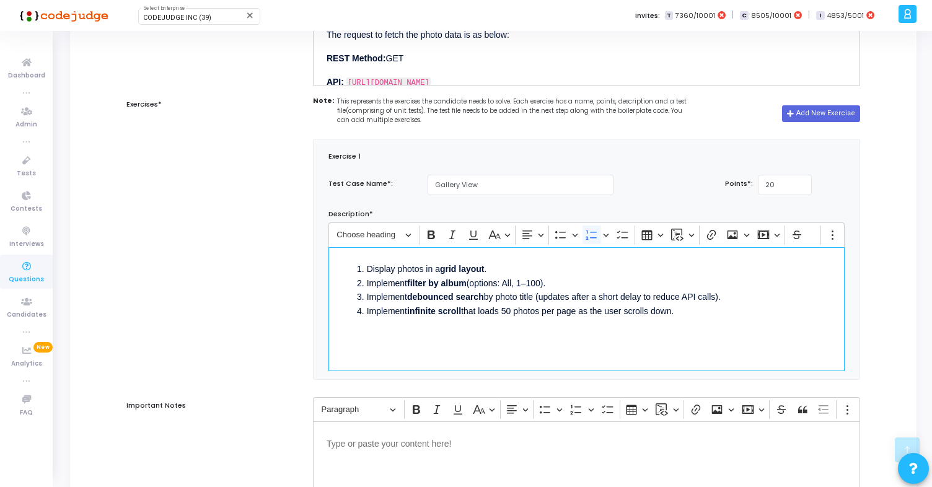
click at [479, 350] on div "Display photos in a grid layout . Implement filter by album (options: All, 1–10…" at bounding box center [586, 309] width 517 height 124
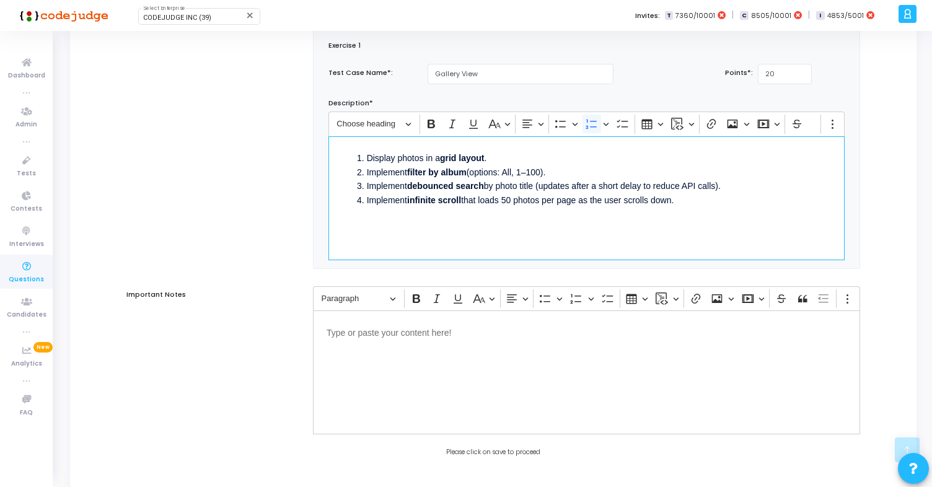
scroll to position [583, 0]
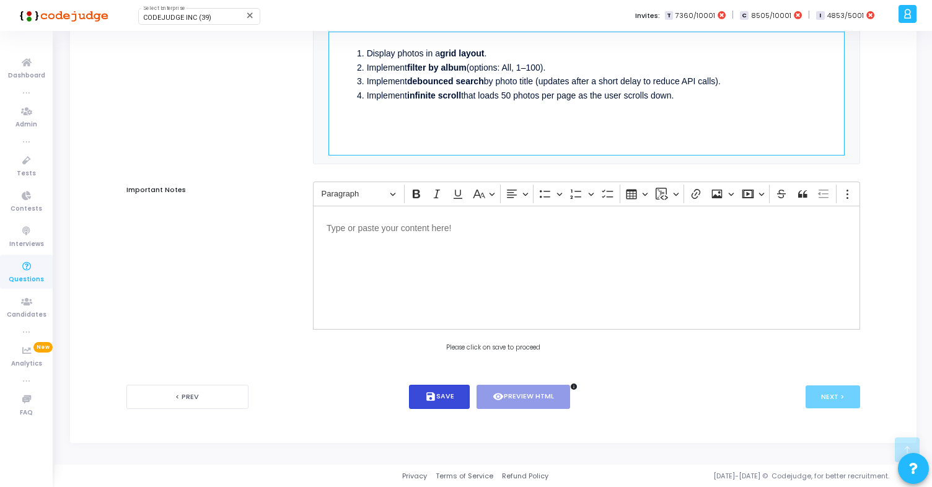
click at [438, 394] on button "save Save" at bounding box center [439, 397] width 61 height 24
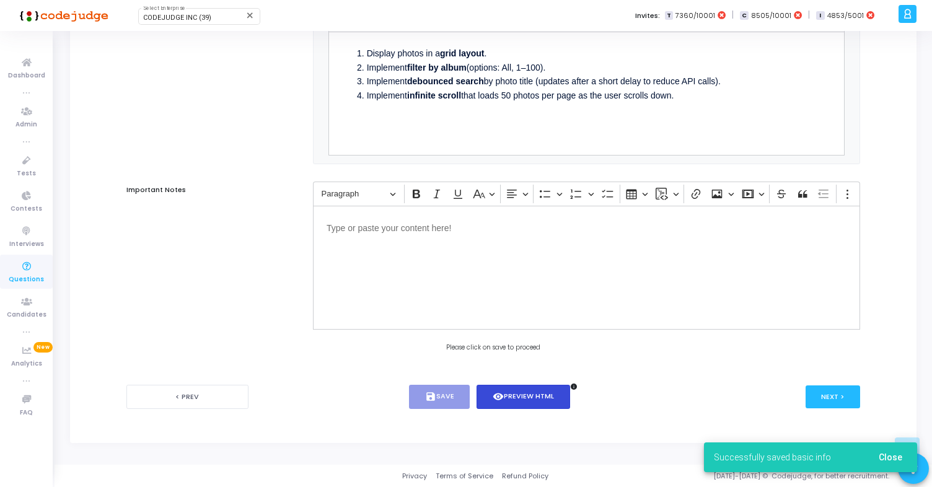
click at [534, 401] on button "visibility Preview HTML" at bounding box center [524, 397] width 94 height 24
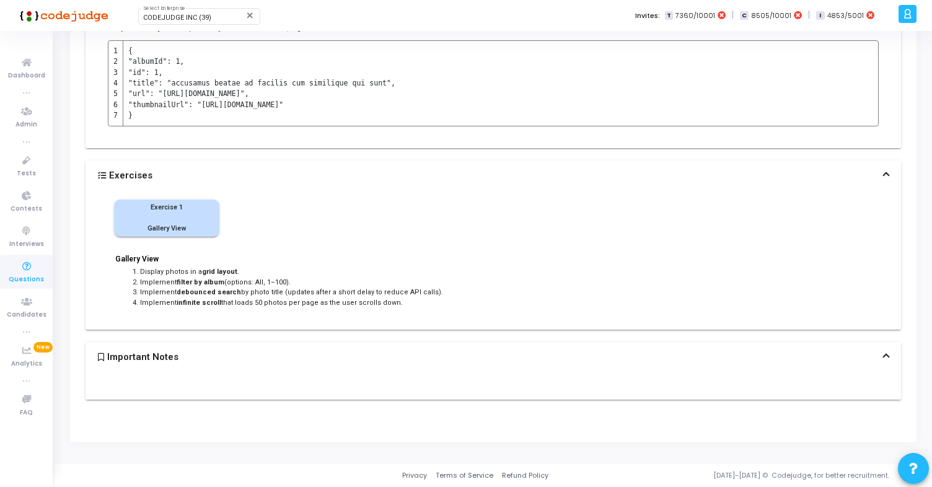
scroll to position [0, 0]
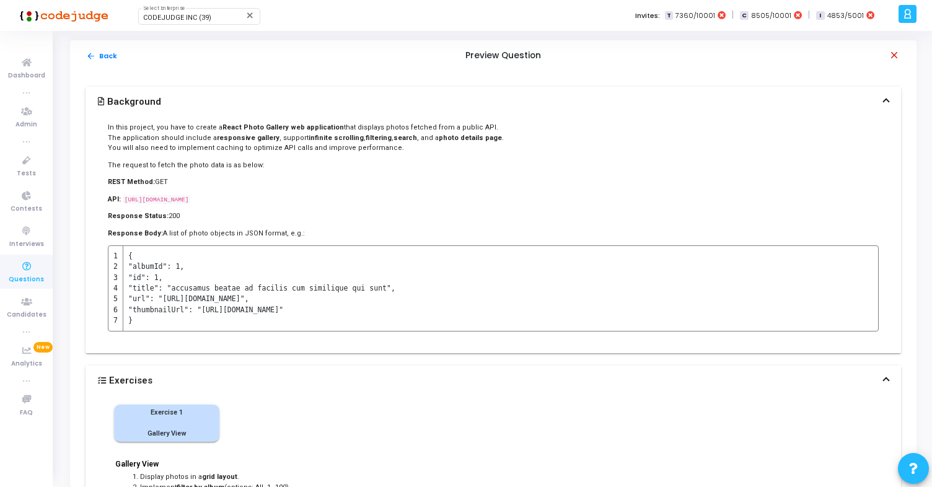
click at [893, 53] on mat-icon "close" at bounding box center [895, 56] width 12 height 12
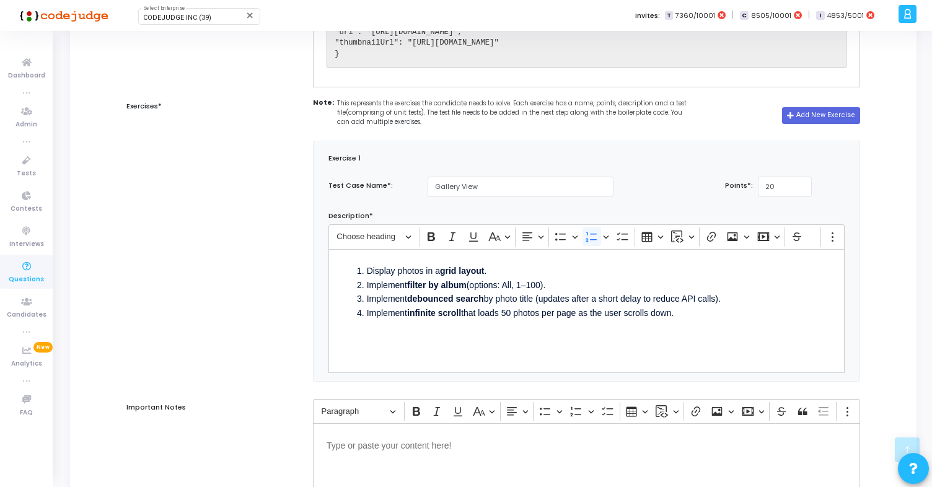
scroll to position [583, 0]
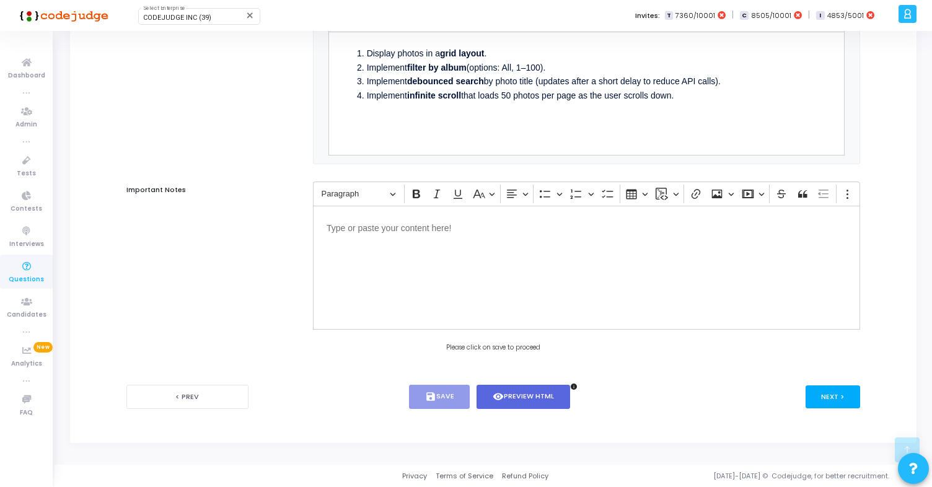
click at [821, 398] on button "Next >" at bounding box center [833, 396] width 55 height 23
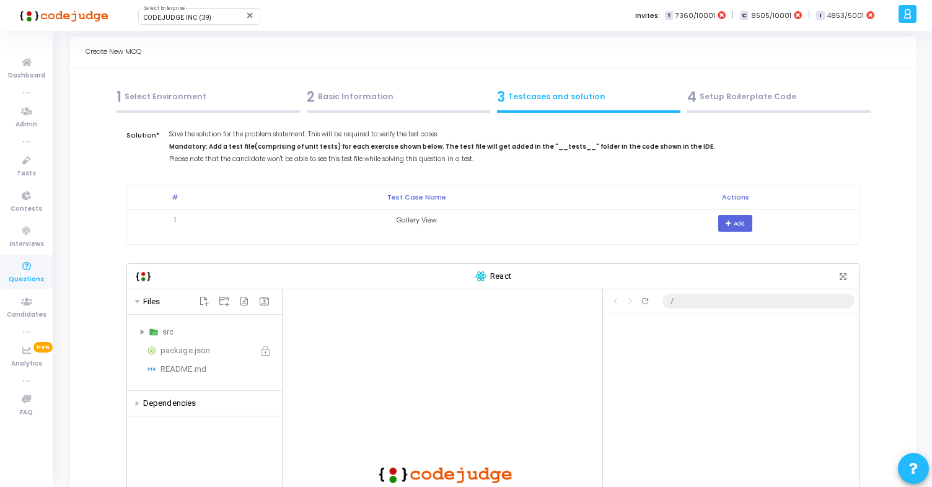
scroll to position [0, 0]
